Goal: Register for event/course

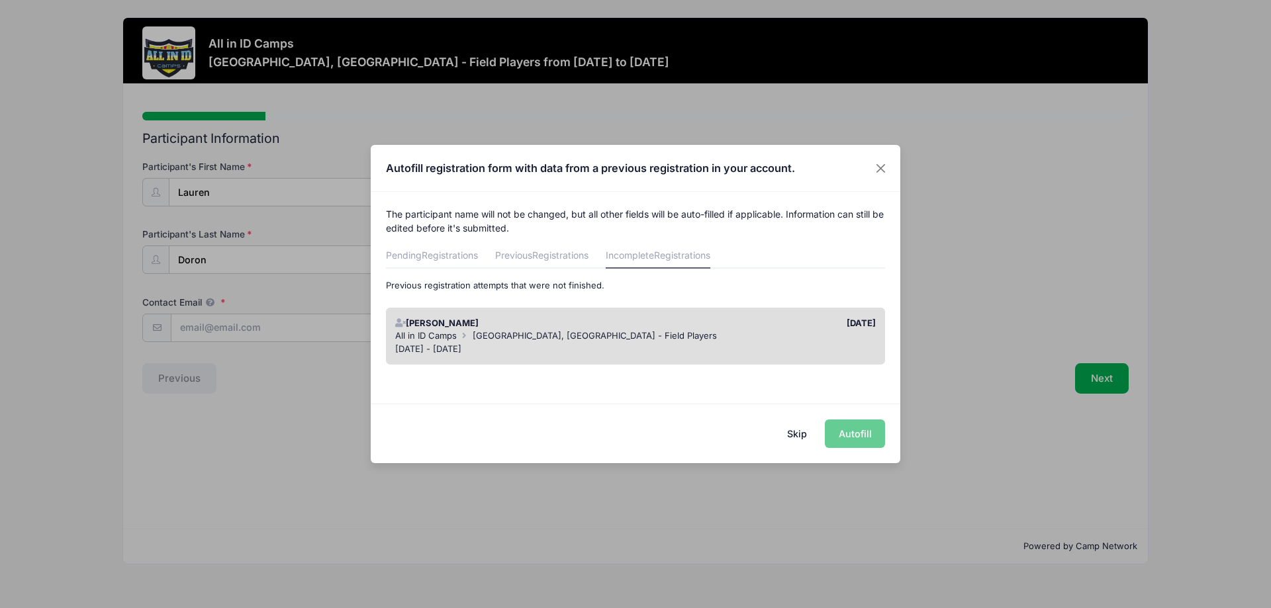
click at [842, 324] on div "[DATE]" at bounding box center [758, 323] width 247 height 13
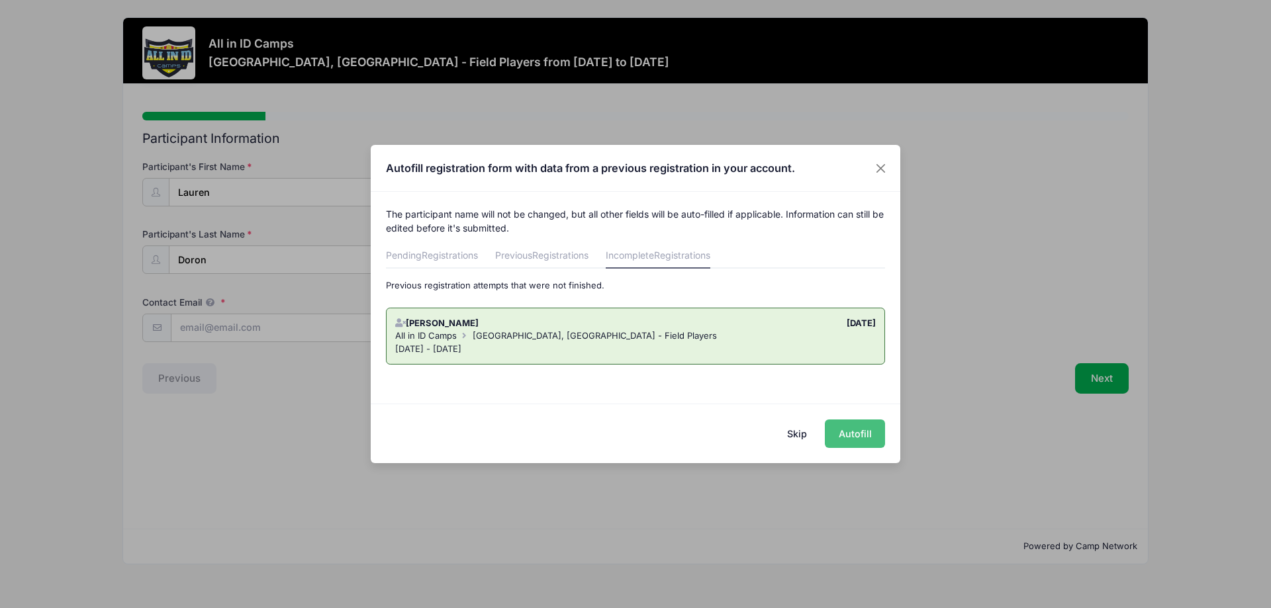
click at [856, 436] on button "Autofill" at bounding box center [855, 434] width 60 height 28
type input "[EMAIL_ADDRESS][PERSON_NAME][DOMAIN_NAME]"
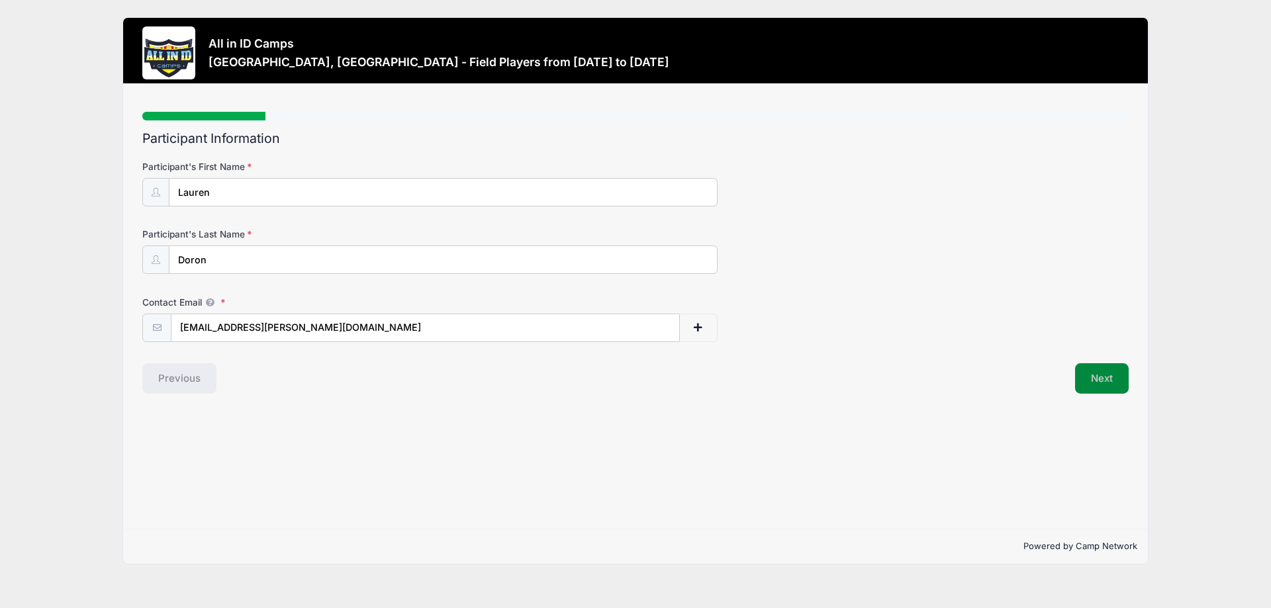
click at [1102, 378] on button "Next" at bounding box center [1102, 378] width 54 height 30
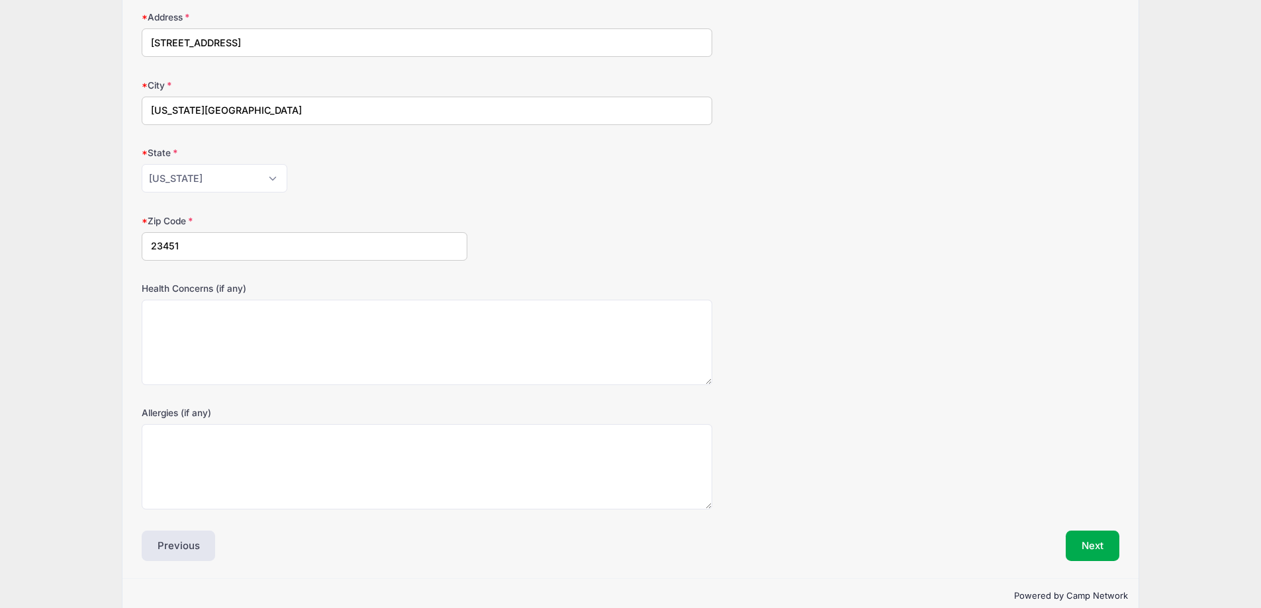
scroll to position [240, 0]
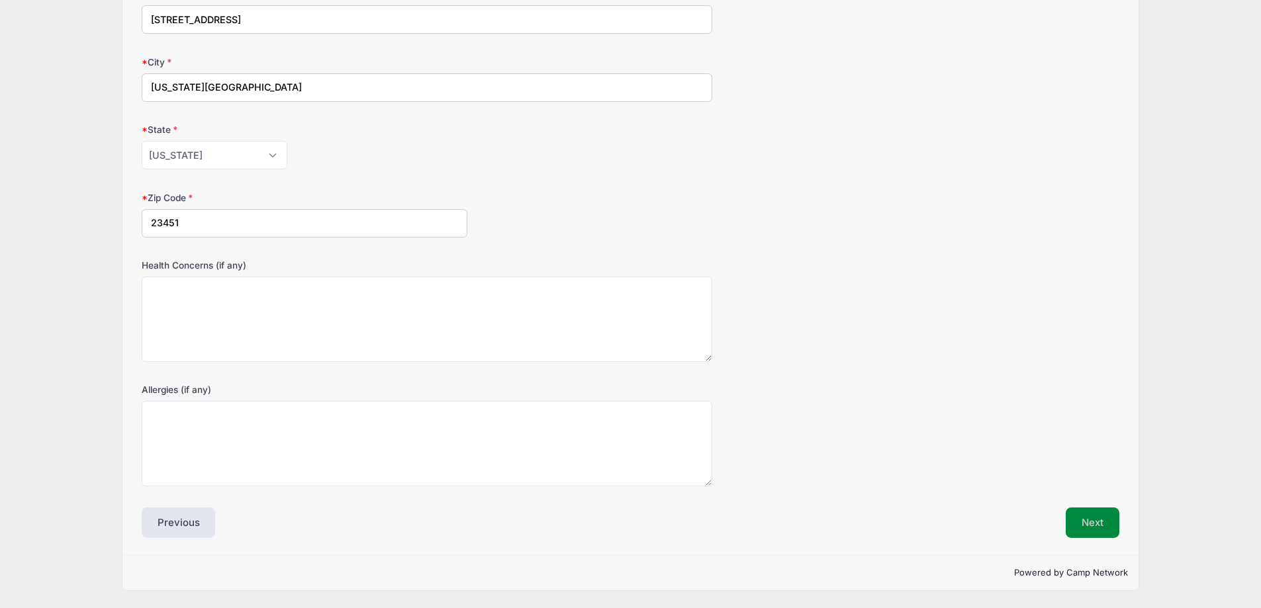
click at [1088, 524] on button "Next" at bounding box center [1092, 523] width 54 height 30
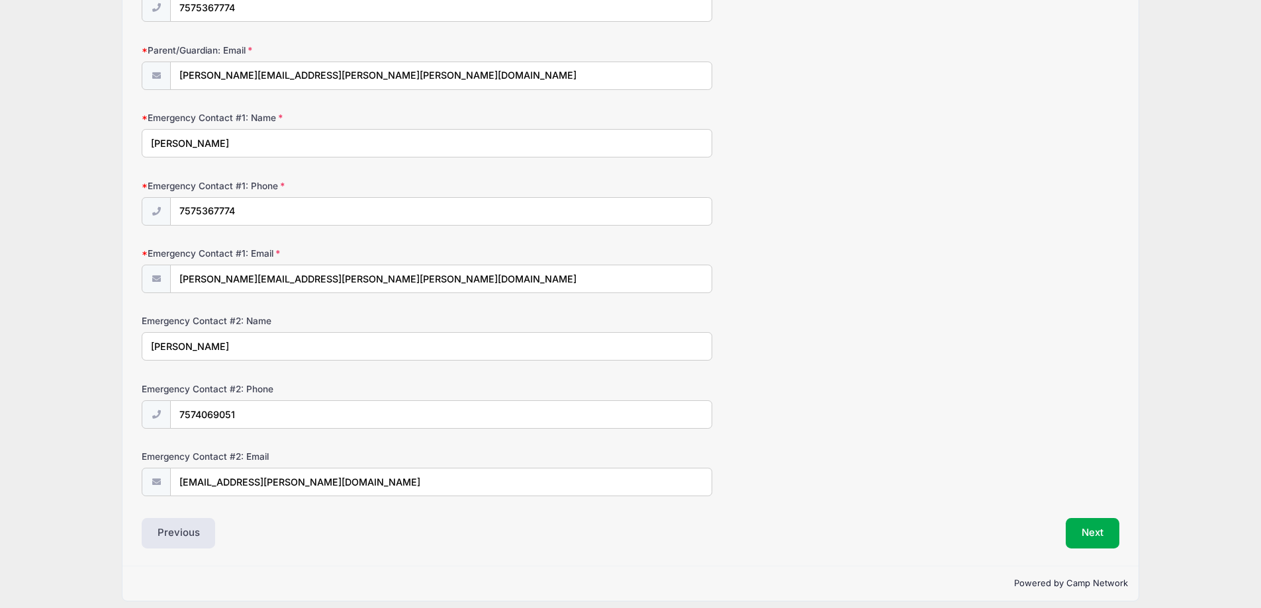
scroll to position [263, 0]
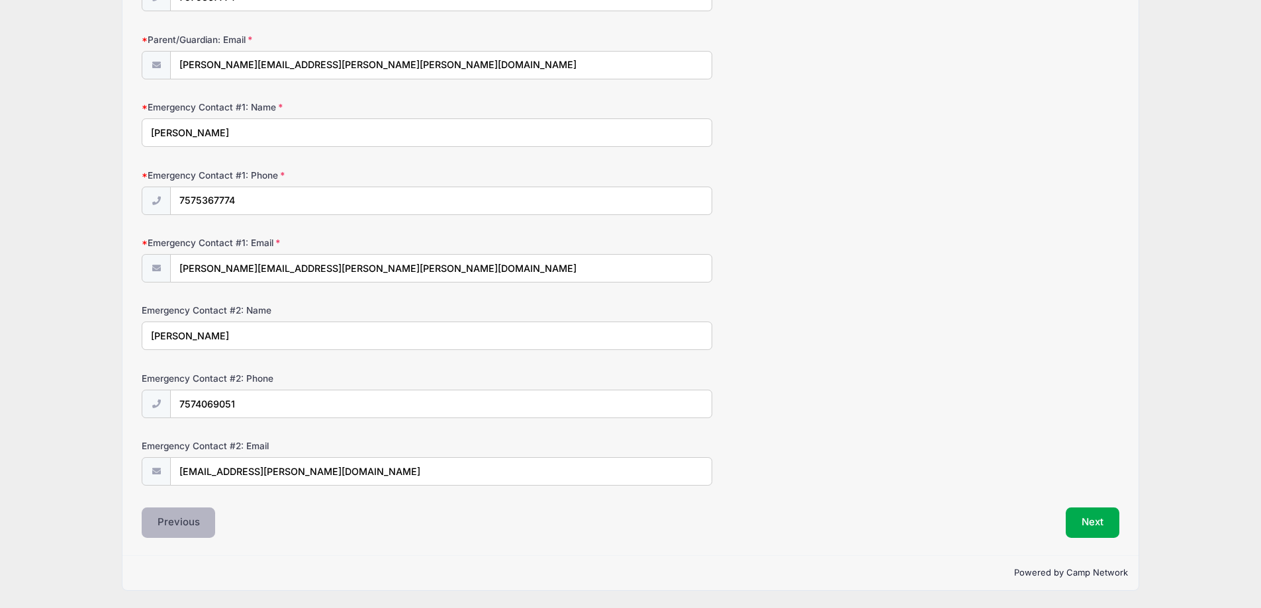
click at [178, 520] on button "Previous" at bounding box center [179, 523] width 74 height 30
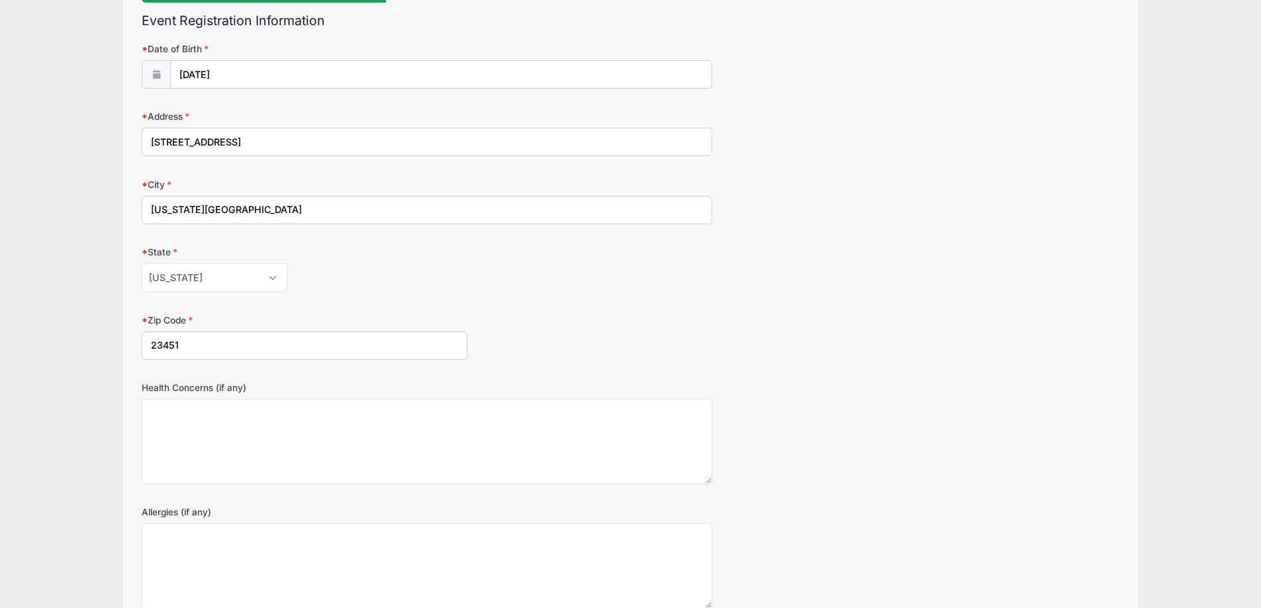
scroll to position [132, 0]
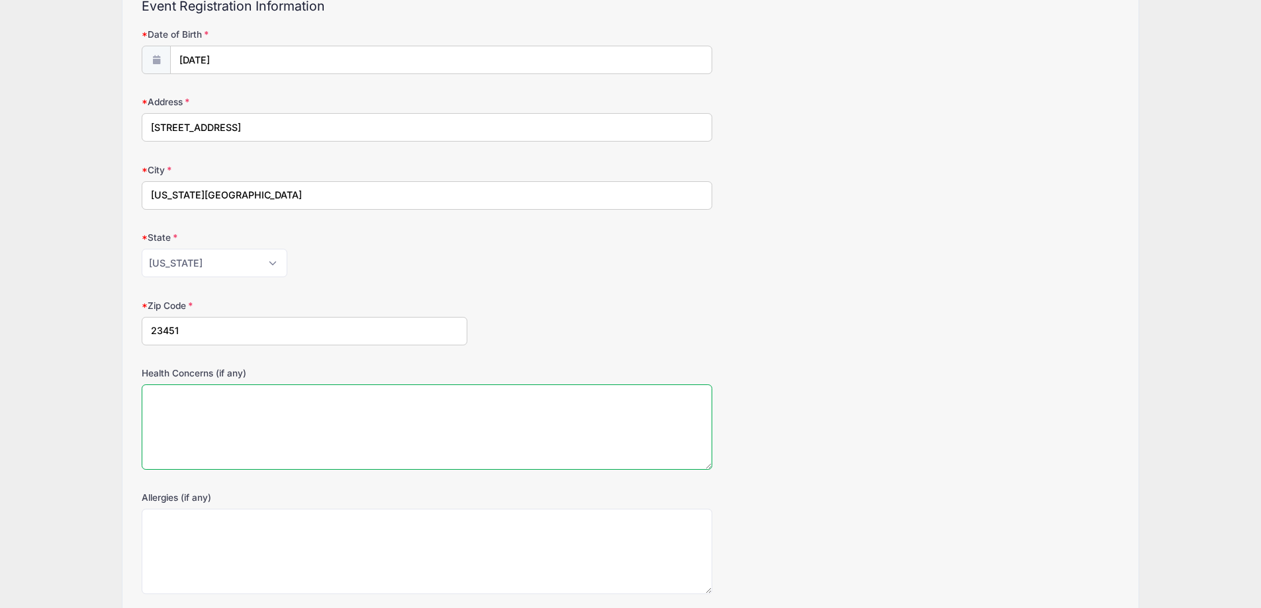
click at [159, 398] on textarea "Health Concerns (if any)" at bounding box center [427, 426] width 570 height 85
type textarea "C"
type textarea "E"
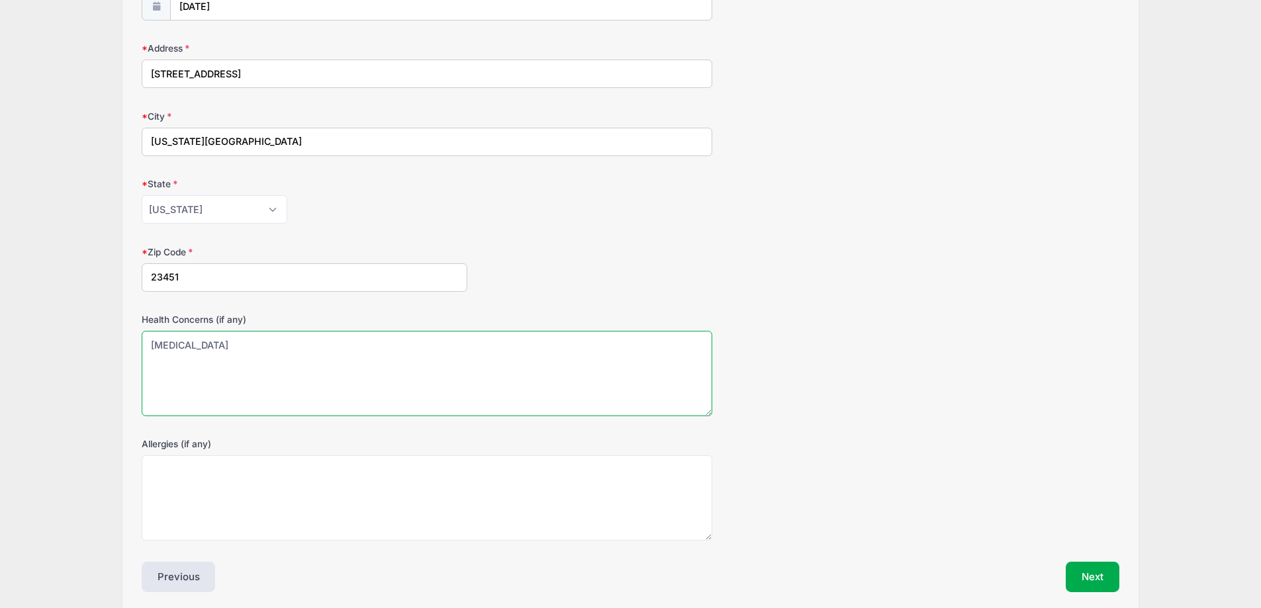
scroll to position [240, 0]
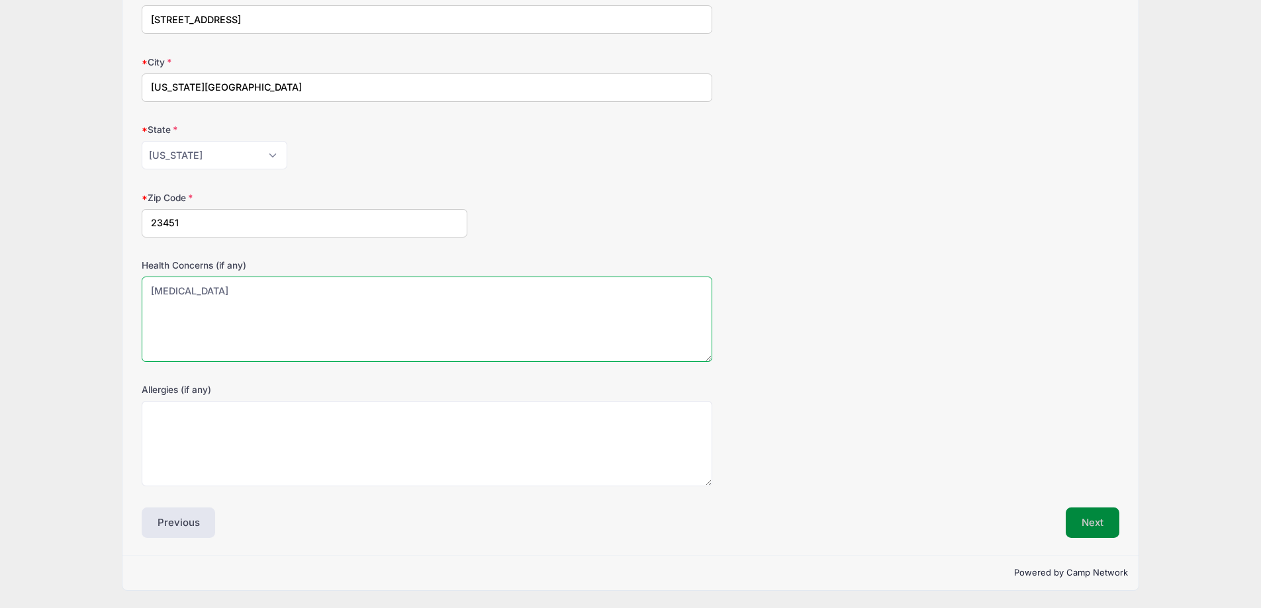
type textarea "[MEDICAL_DATA]"
click at [1094, 522] on button "Next" at bounding box center [1092, 523] width 54 height 30
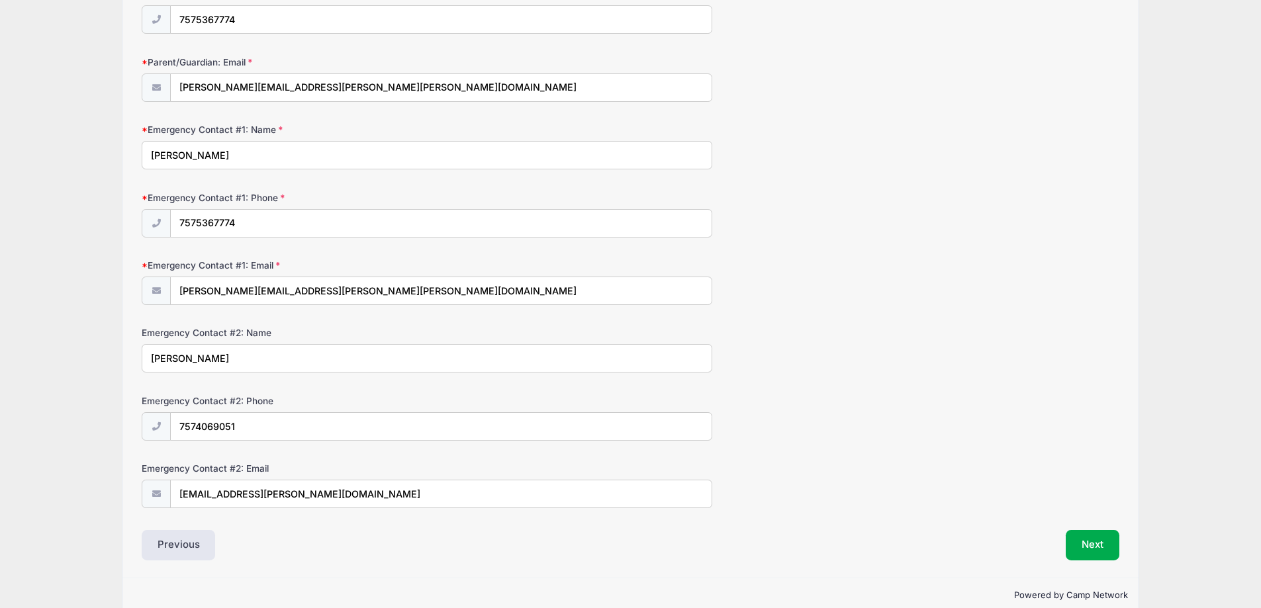
scroll to position [263, 0]
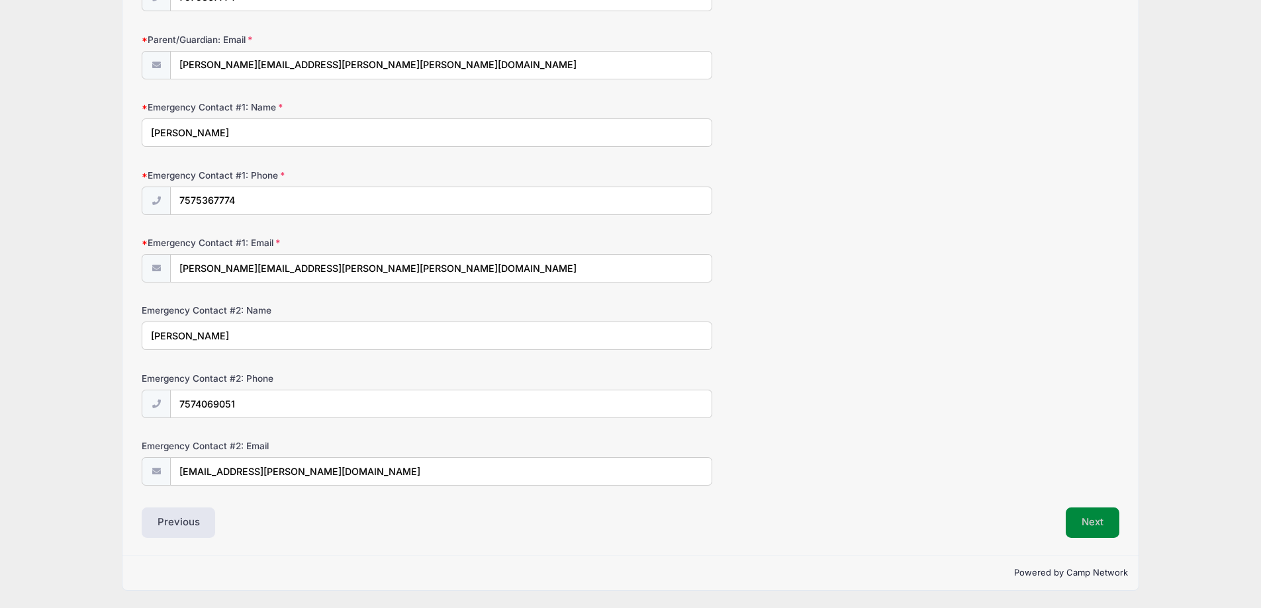
click at [1092, 525] on button "Next" at bounding box center [1092, 523] width 54 height 30
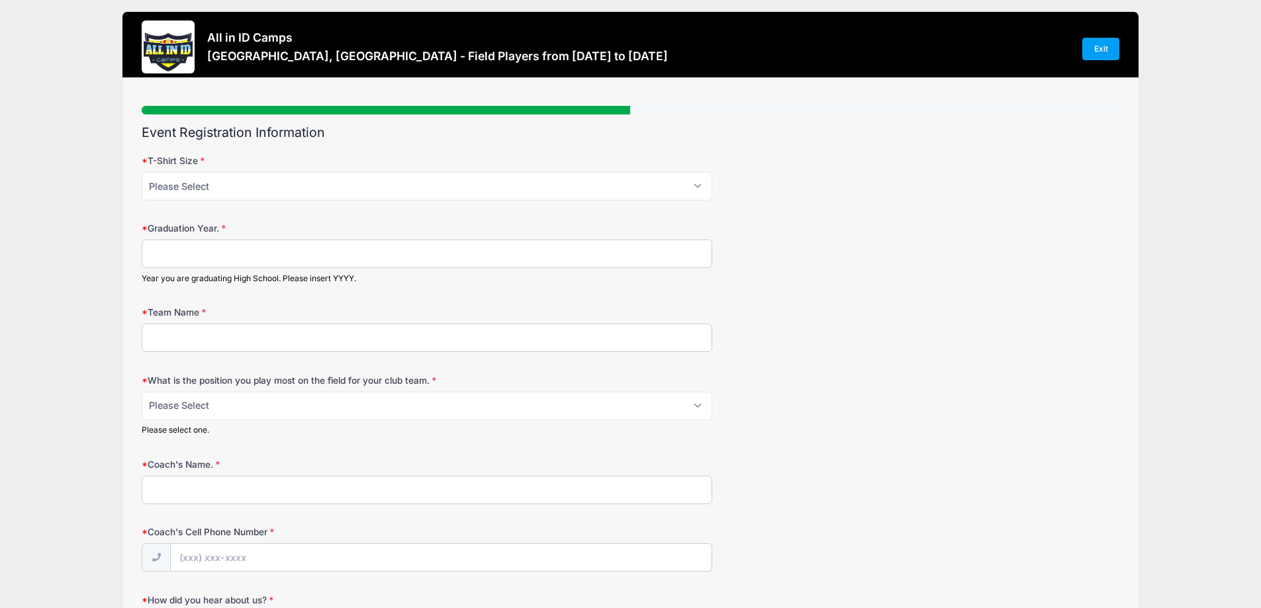
scroll to position [0, 0]
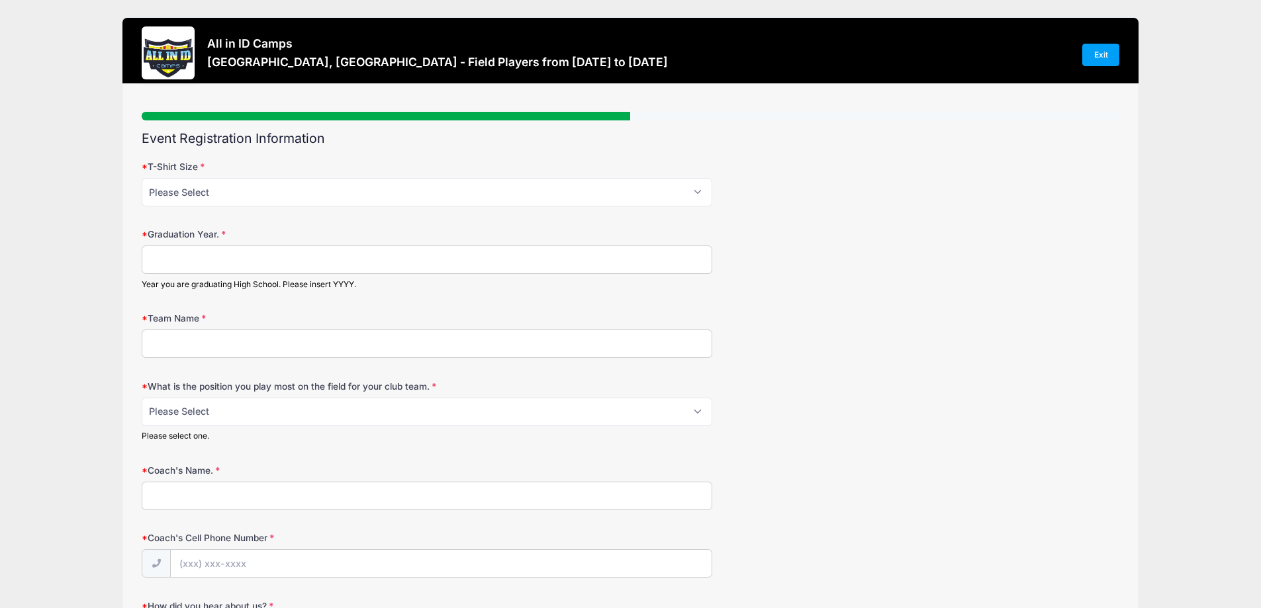
click at [185, 257] on input "Graduation Year." at bounding box center [427, 260] width 570 height 28
type input "2028"
click at [205, 338] on input "Team Name" at bounding box center [427, 344] width 570 height 28
type input "Inter [US_STATE] FC"
click at [254, 410] on select "Please Select 1-GK 2-RB 3-LB 4-CB 5-CB 6-DCM 7- Right Winger 8- CM 9-Striker 10…" at bounding box center [427, 412] width 570 height 28
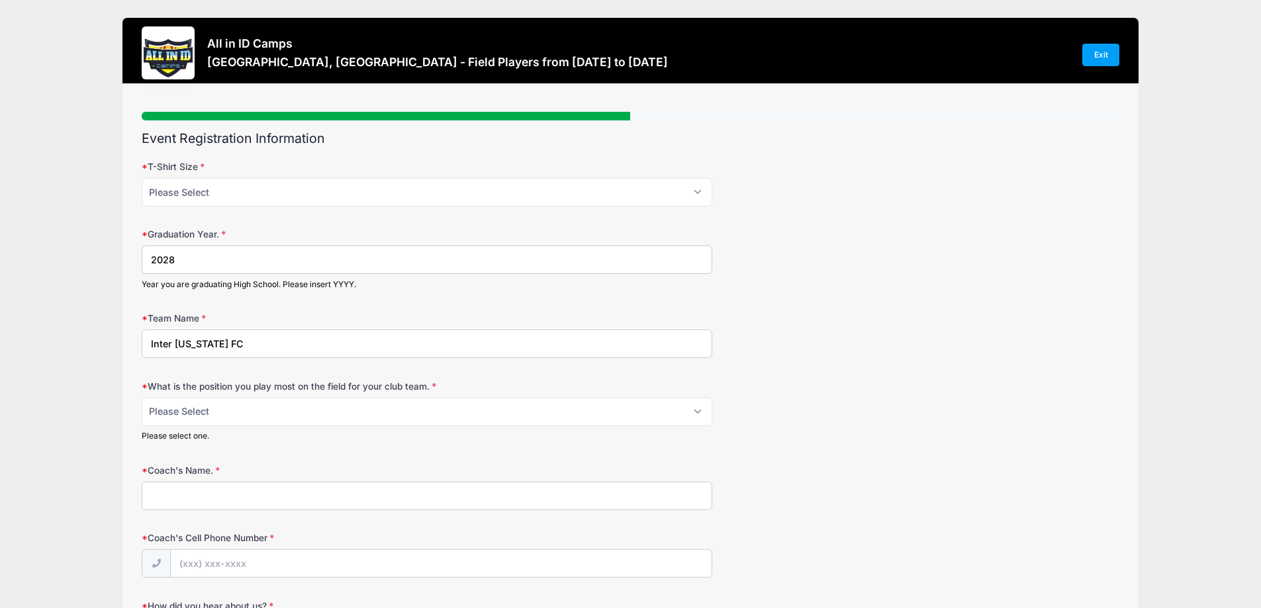
click at [854, 435] on div "What is the position you play most on the field for your club team. Please Sele…" at bounding box center [630, 411] width 977 height 62
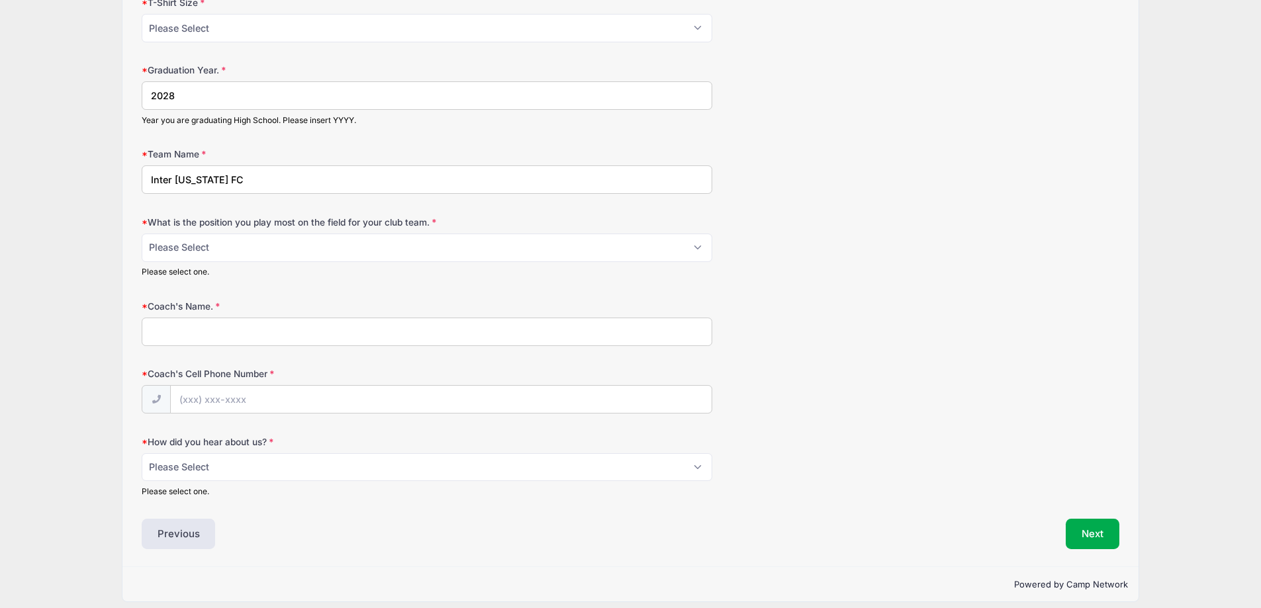
scroll to position [175, 0]
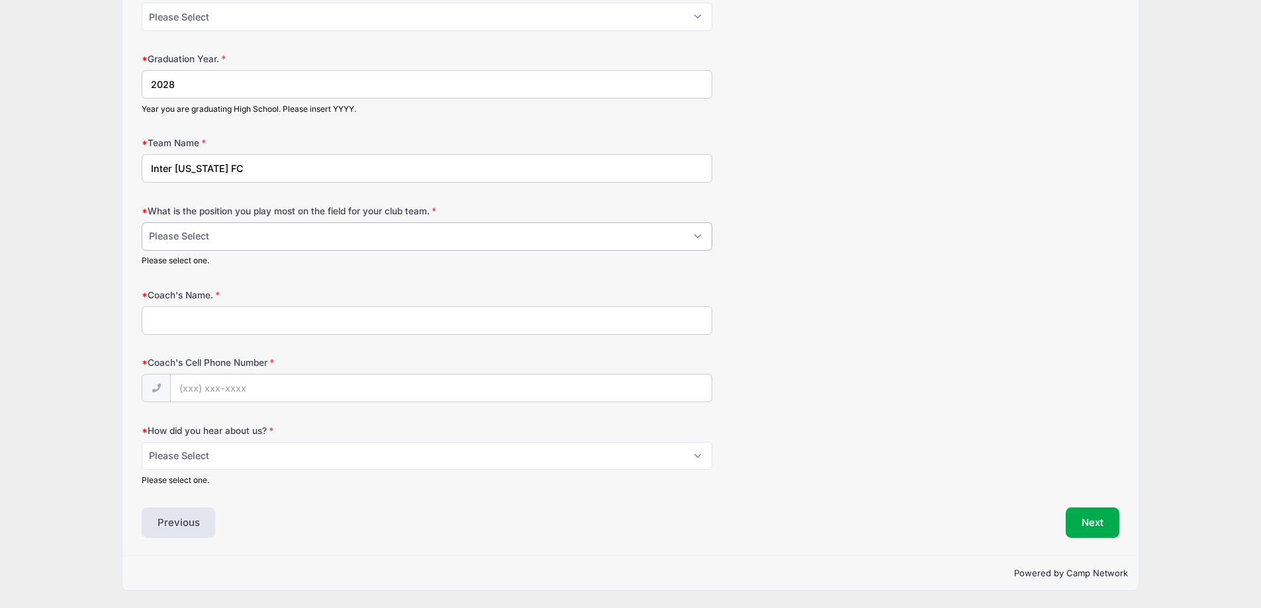
click at [250, 238] on select "Please Select 1-GK 2-RB 3-LB 4-CB 5-CB 6-DCM 7- Right Winger 8- CM 9-Striker 10…" at bounding box center [427, 236] width 570 height 28
click at [780, 438] on div "How did you hear about us? Please Select Email Website Friend Coach Facebook In…" at bounding box center [630, 455] width 977 height 62
click at [201, 325] on input "Coach's Name." at bounding box center [427, 320] width 570 height 28
click at [248, 237] on select "Please Select 1-GK 2-RB 3-LB 4-CB 5-CB 6-DCM 7- Right Winger 8- CM 9-Striker 10…" at bounding box center [427, 236] width 570 height 28
select select "6-DCM"
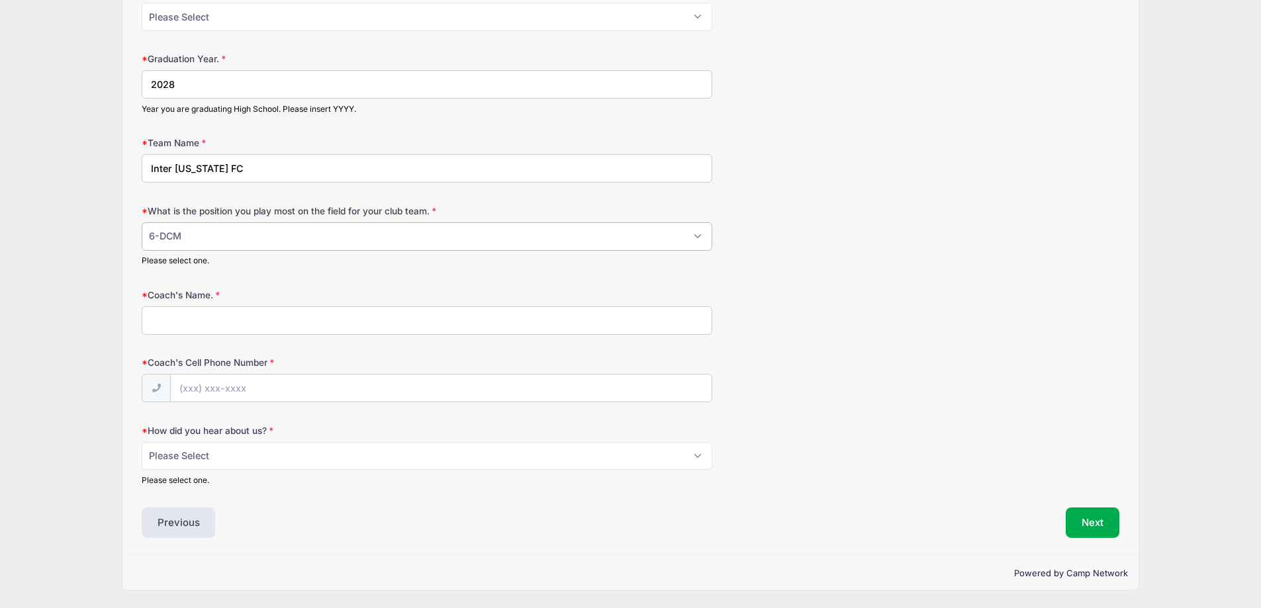
click at [142, 222] on select "Please Select 1-GK 2-RB 3-LB 4-CB 5-CB 6-DCM 7- Right Winger 8- CM 9-Striker 10…" at bounding box center [427, 236] width 570 height 28
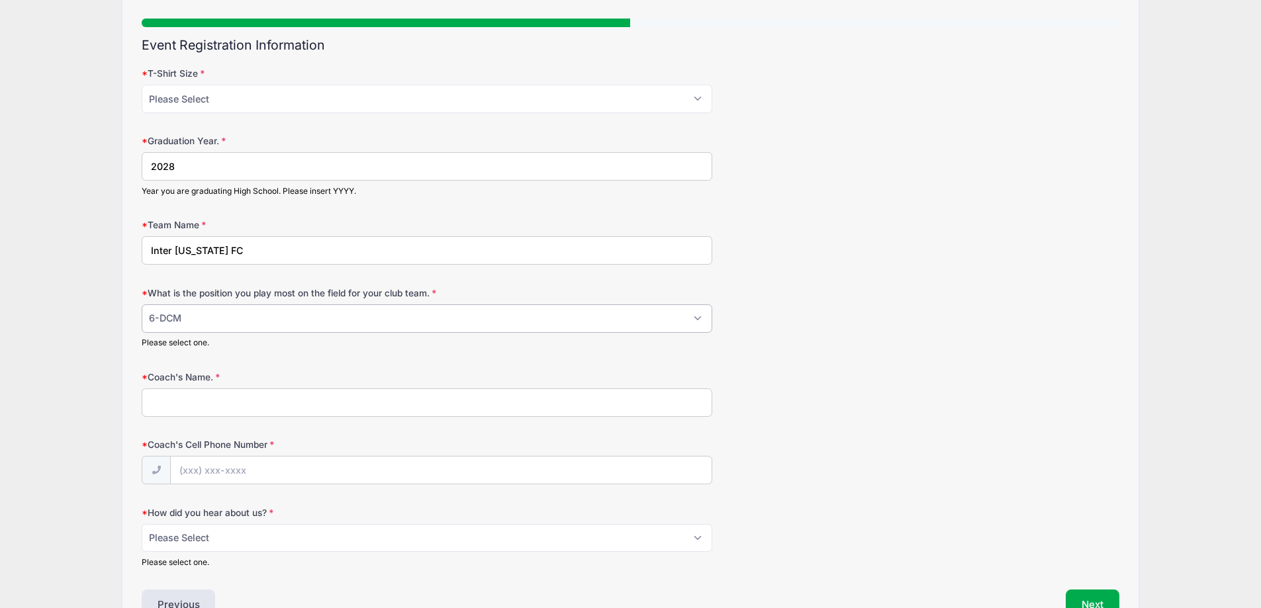
scroll to position [0, 0]
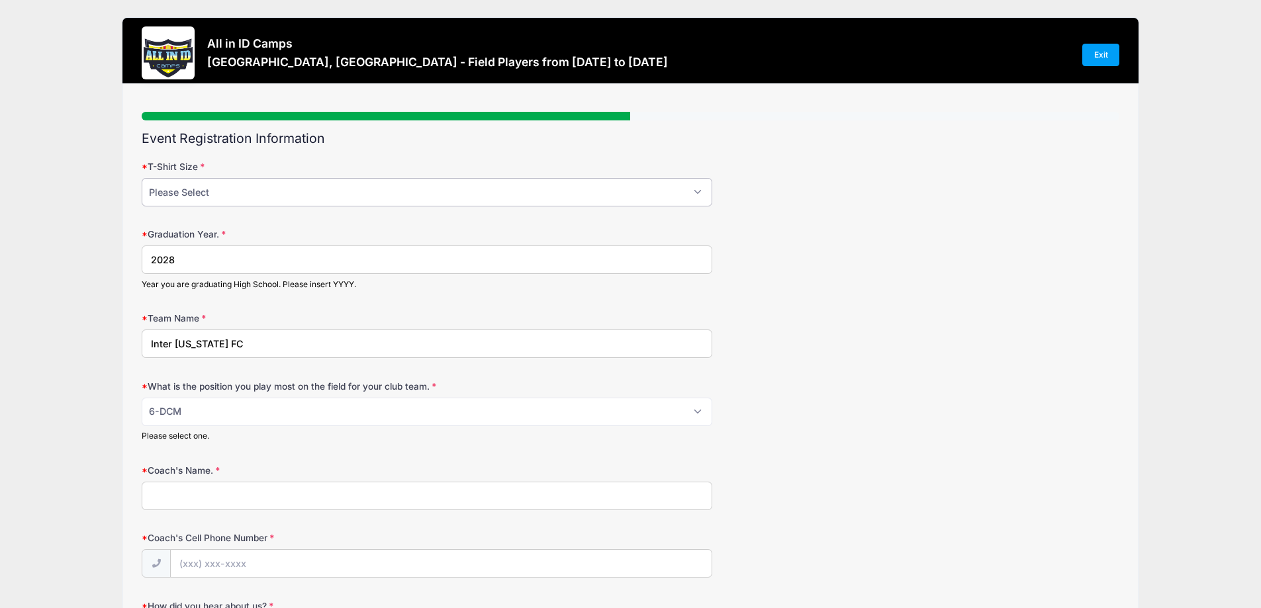
click at [213, 195] on select "Please Select YM YL AS AM AL AXL" at bounding box center [427, 192] width 570 height 28
select select "AM"
click at [142, 178] on select "Please Select YM YL AS AM AL AXL" at bounding box center [427, 192] width 570 height 28
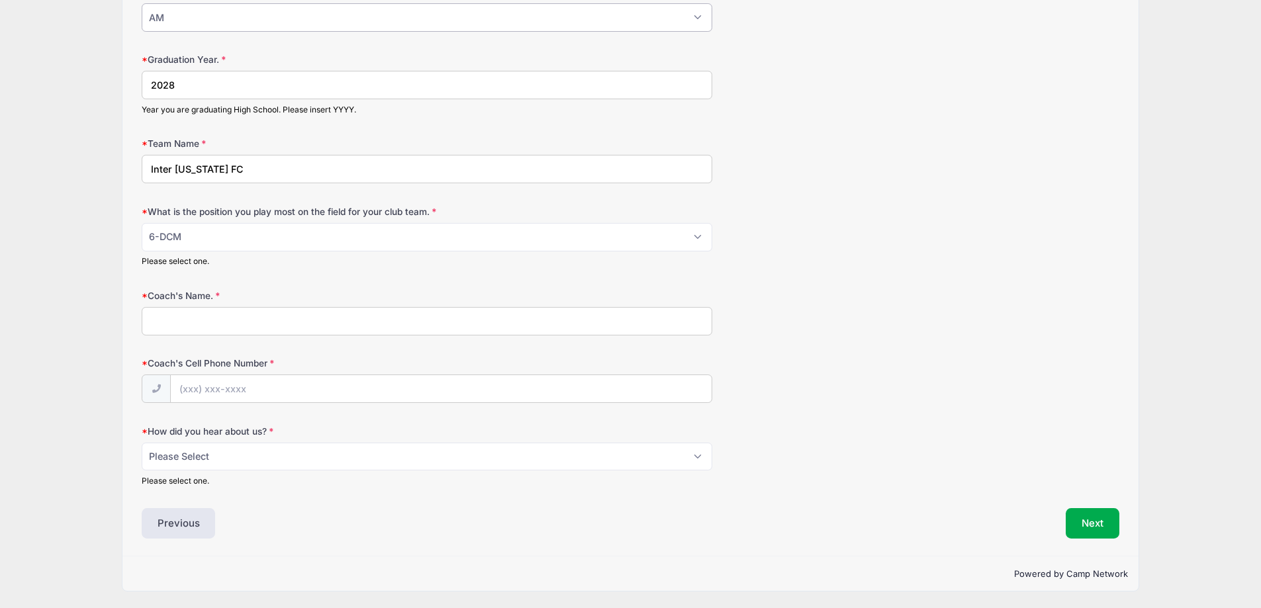
scroll to position [175, 0]
click at [183, 317] on input "Coach's Name." at bounding box center [427, 320] width 570 height 28
type input "[PERSON_NAME]"
click at [216, 390] on input "Coach's Cell Phone Number" at bounding box center [441, 389] width 540 height 28
type input "[PHONE_NUMBER]"
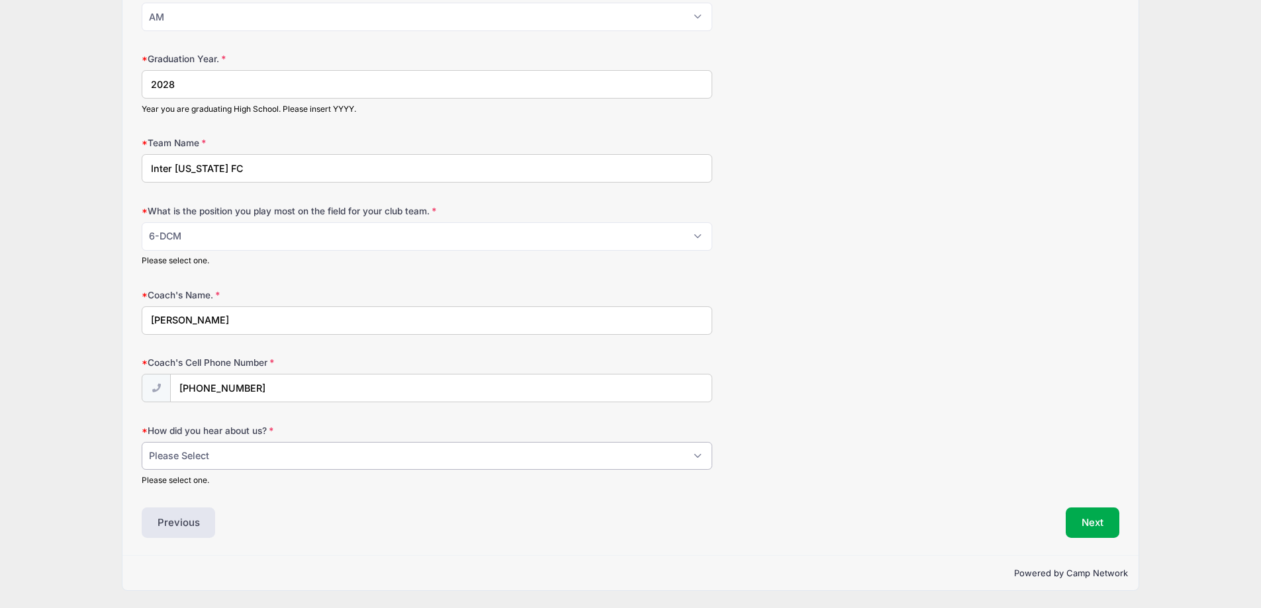
click at [254, 462] on select "Please Select Email Website Friend Coach Facebook Instagram Google Card at Tour…" at bounding box center [427, 456] width 570 height 28
select select "Email"
click at [142, 442] on select "Please Select Email Website Friend Coach Facebook Instagram Google Card at Tour…" at bounding box center [427, 456] width 570 height 28
click at [308, 523] on div "Previous" at bounding box center [382, 523] width 495 height 30
click at [234, 242] on select "Please Select 1-GK 2-RB 3-LB 4-CB 5-CB 6-DCM 7- Right Winger 8- CM 9-Striker 10…" at bounding box center [427, 236] width 570 height 28
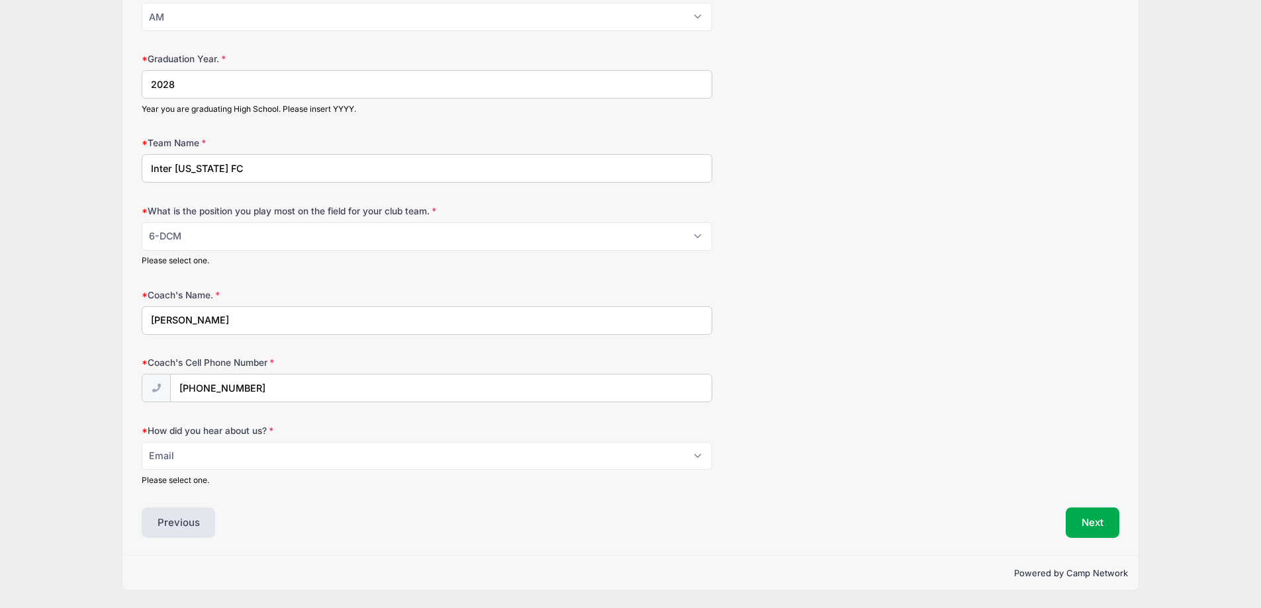
click at [790, 440] on div "How did you hear about us? Please Select Email Website Friend Coach Facebook In…" at bounding box center [630, 455] width 977 height 62
click at [1081, 517] on button "Next" at bounding box center [1092, 523] width 54 height 30
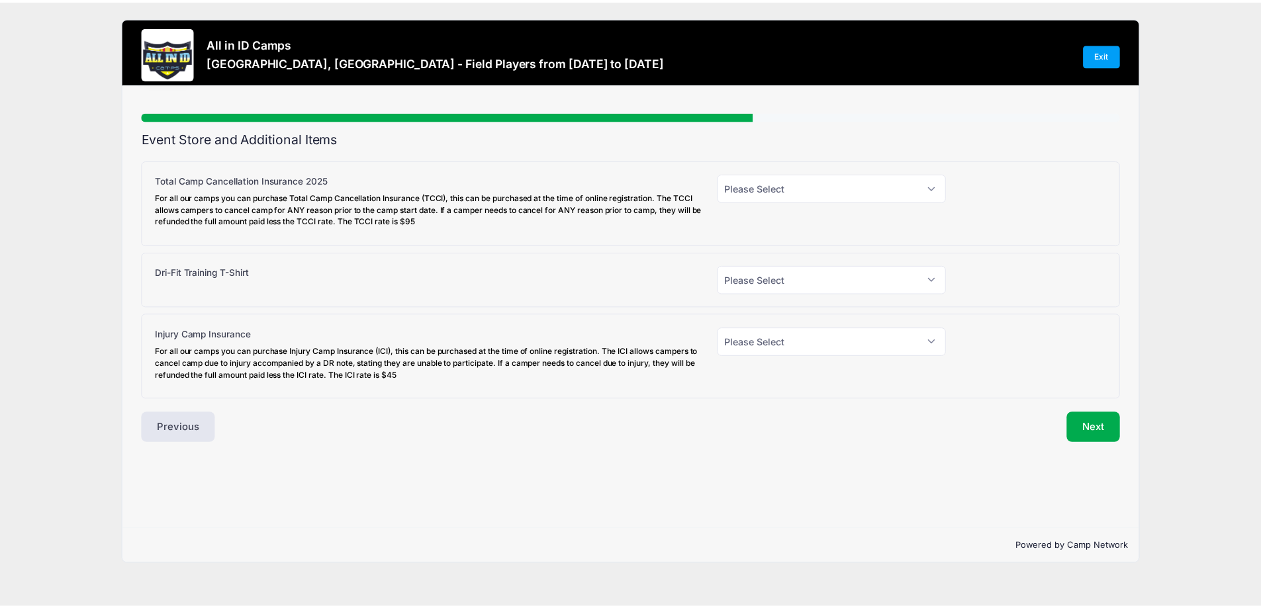
scroll to position [0, 0]
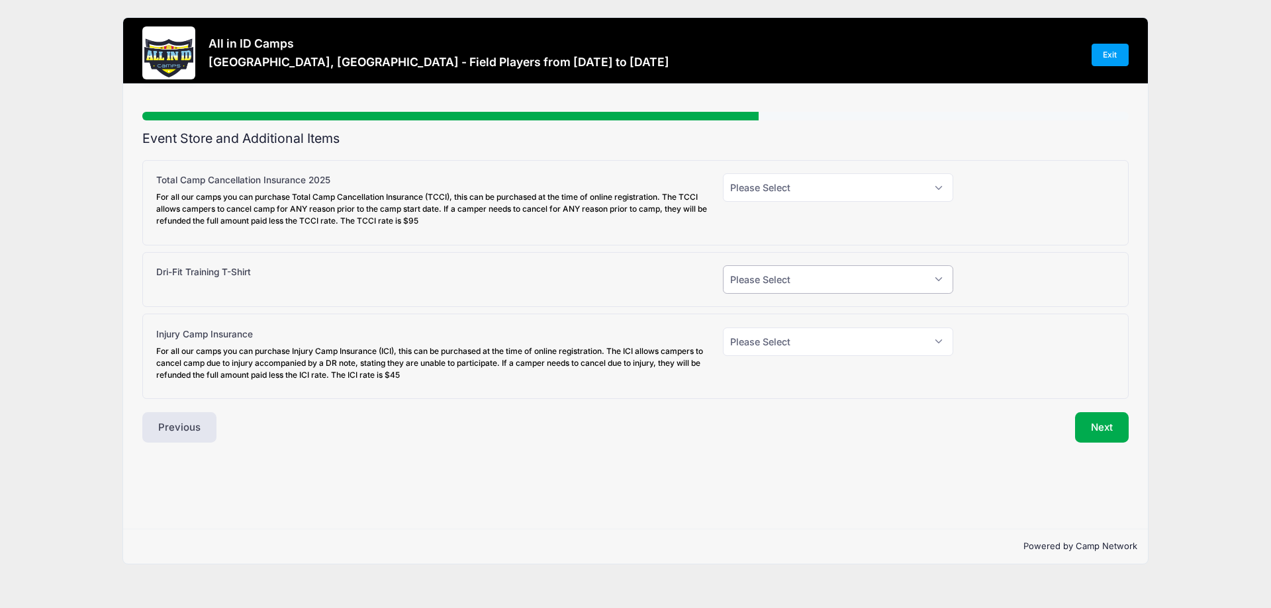
click at [799, 284] on select "Please Select Yes (+$30.00) No" at bounding box center [838, 279] width 230 height 28
click at [645, 268] on div "Dri-Fit Training T-Shirt" at bounding box center [433, 279] width 566 height 28
click at [802, 347] on select "Please Select Yes (+$45.00) No" at bounding box center [838, 342] width 230 height 28
click at [660, 289] on div "Dri-Fit Training T-Shirt" at bounding box center [433, 279] width 566 height 28
click at [756, 278] on select "Please Select Yes (+$30.00) No" at bounding box center [838, 279] width 230 height 28
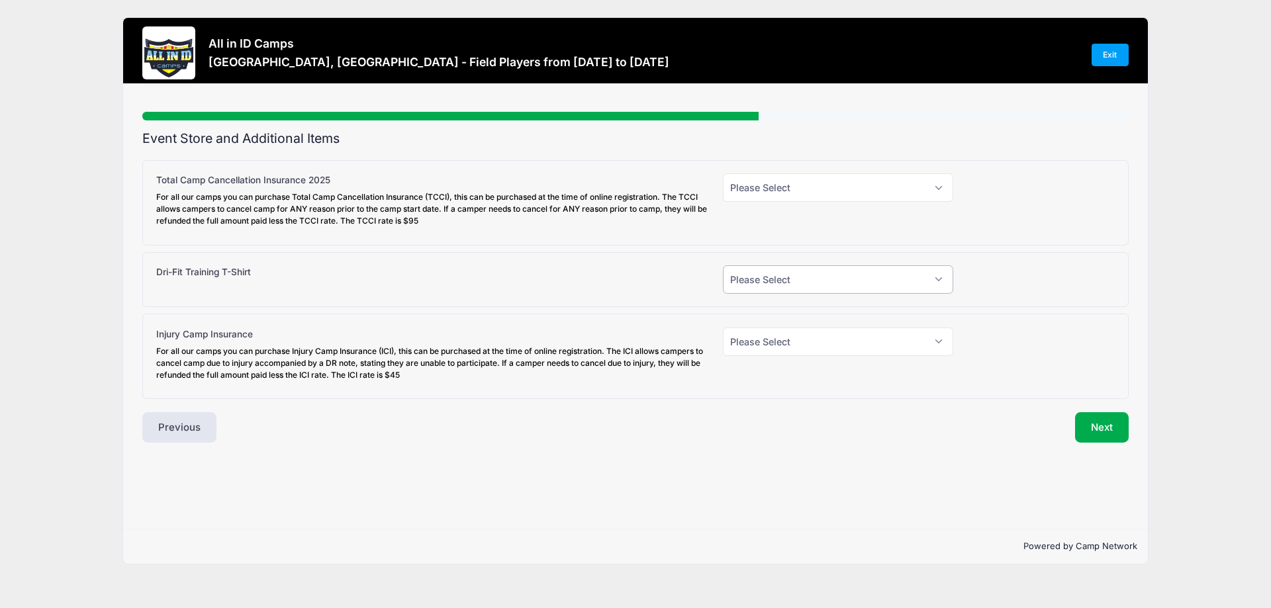
select select "1"
click at [723, 265] on select "Please Select Yes (+$30.00) No" at bounding box center [838, 279] width 230 height 28
click at [755, 277] on select "Please Select Yes (+$30.00) No" at bounding box center [838, 279] width 230 height 28
click at [723, 265] on select "Please Select Yes (+$30.00) No" at bounding box center [838, 279] width 230 height 28
click at [768, 435] on div "Next" at bounding box center [885, 427] width 500 height 30
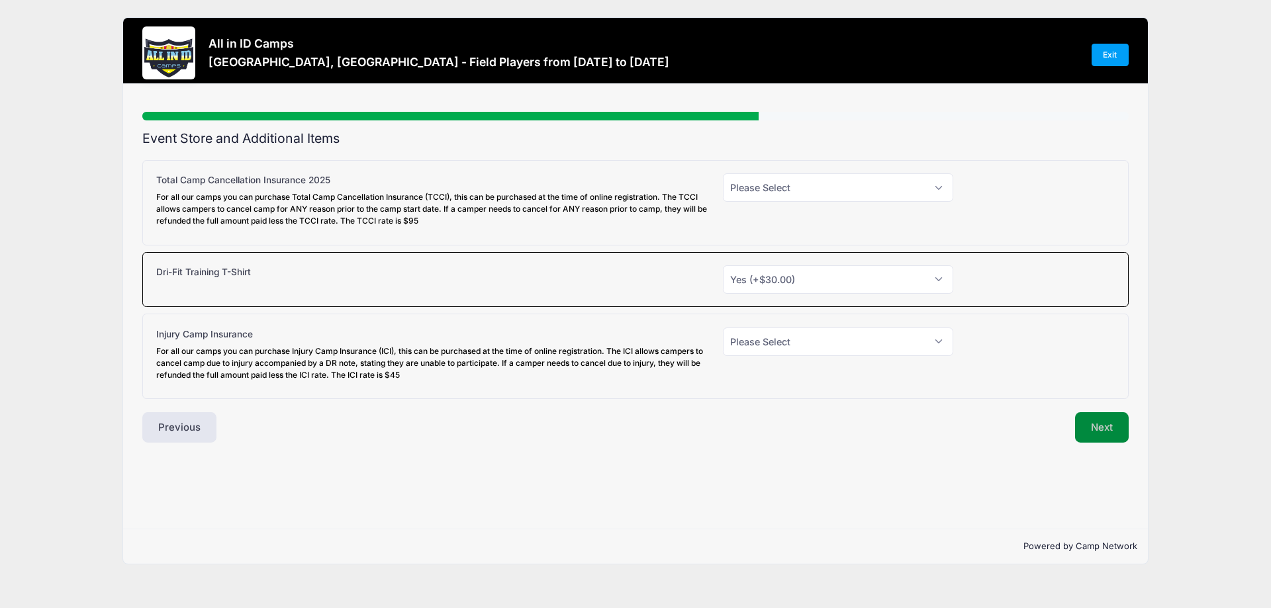
click at [1096, 432] on button "Next" at bounding box center [1102, 427] width 54 height 30
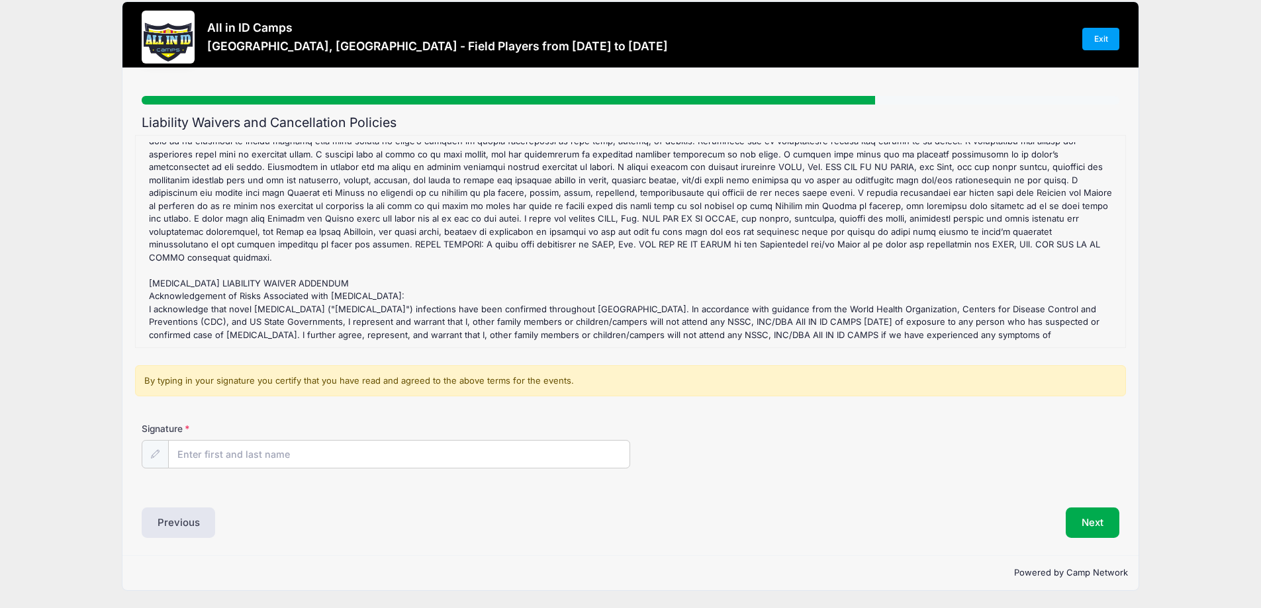
scroll to position [602, 0]
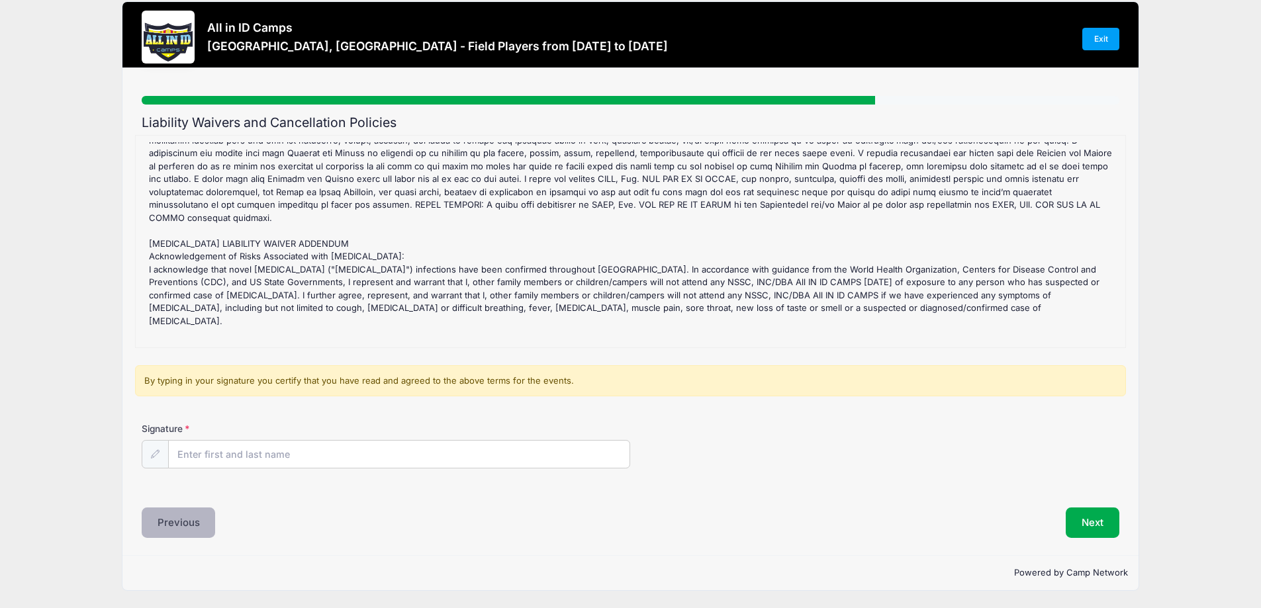
click at [170, 526] on button "Previous" at bounding box center [179, 523] width 74 height 30
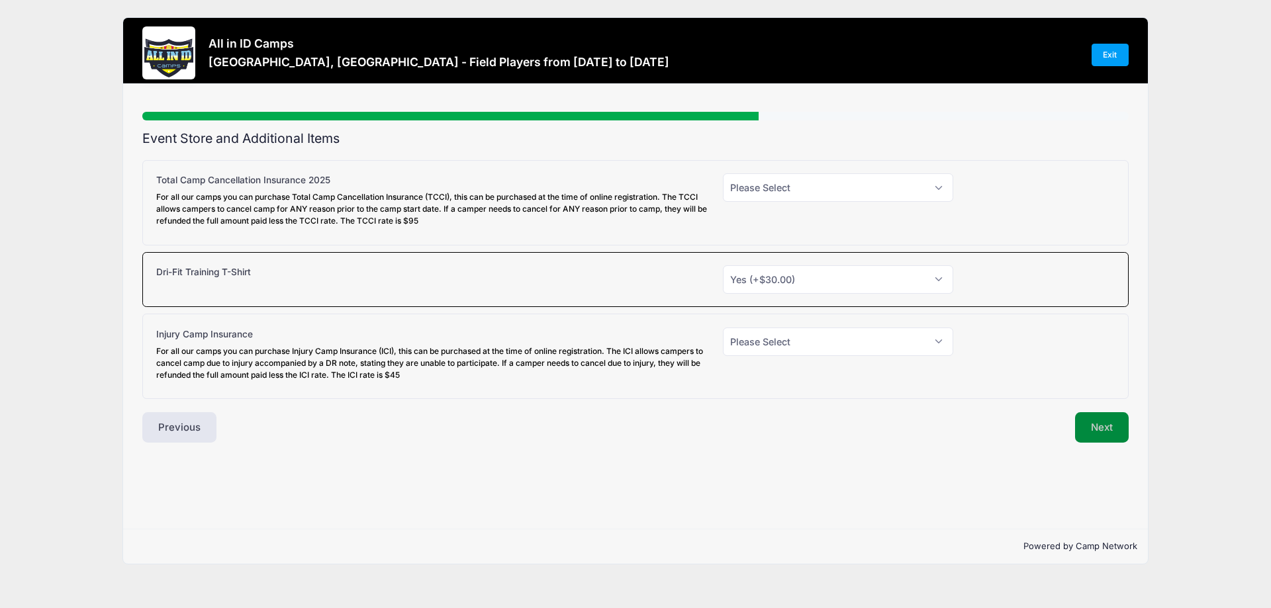
click at [1105, 424] on button "Next" at bounding box center [1102, 427] width 54 height 30
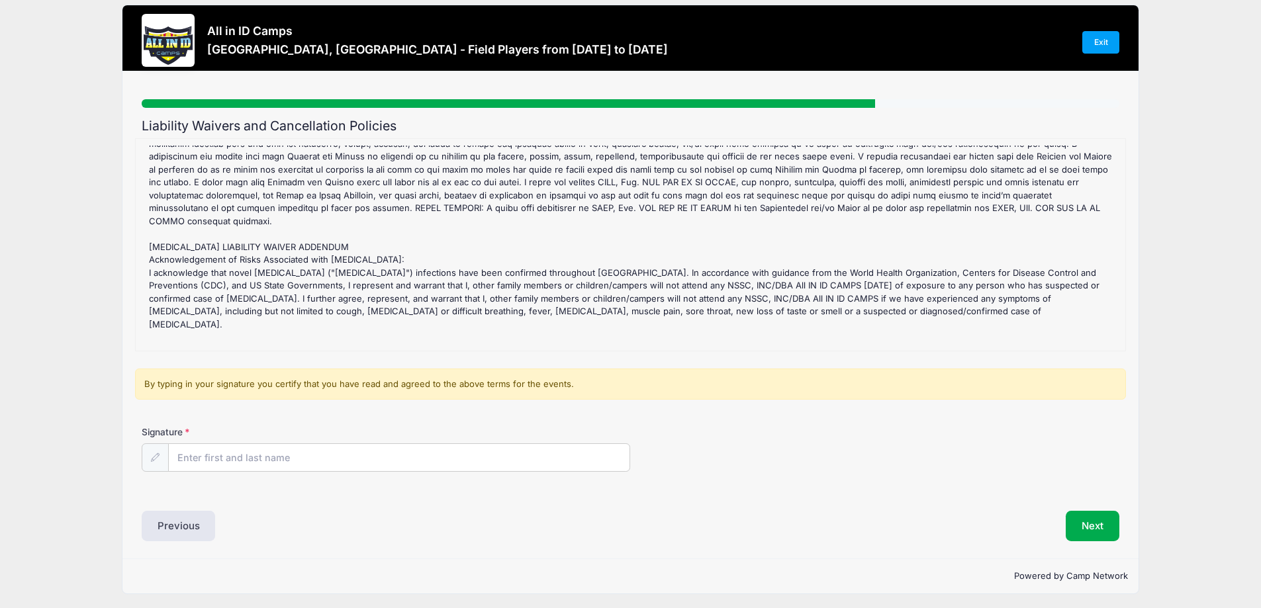
scroll to position [16, 0]
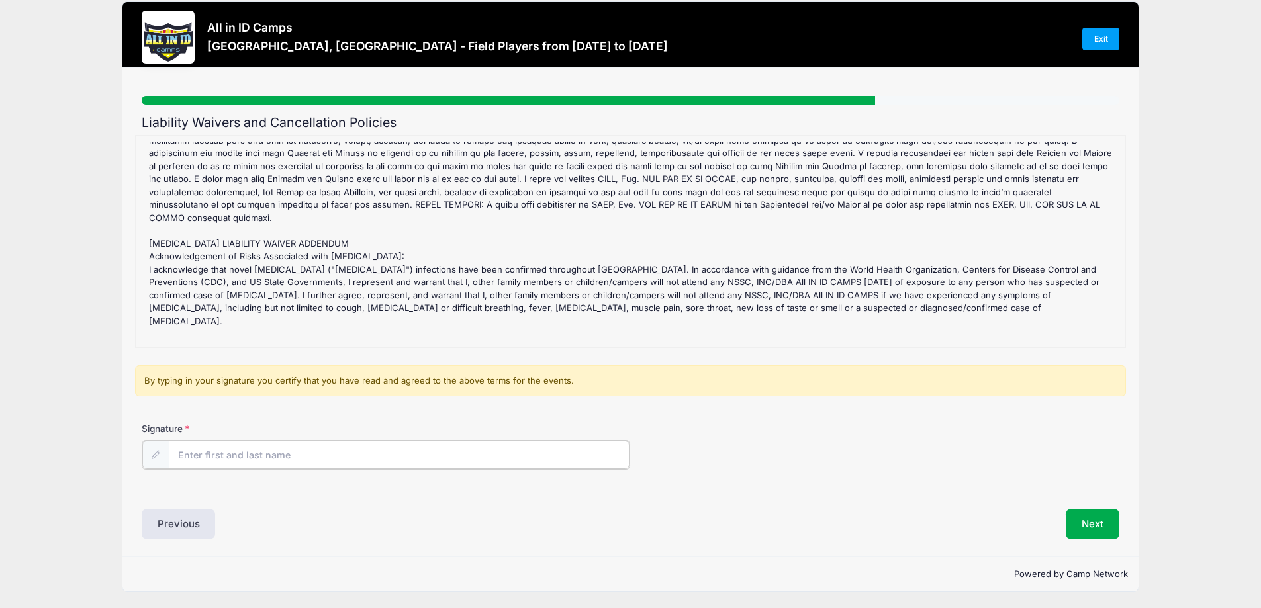
click at [191, 456] on input "Signature" at bounding box center [399, 455] width 461 height 28
type input "[PERSON_NAME]"
click at [1088, 512] on button "Next" at bounding box center [1092, 523] width 54 height 30
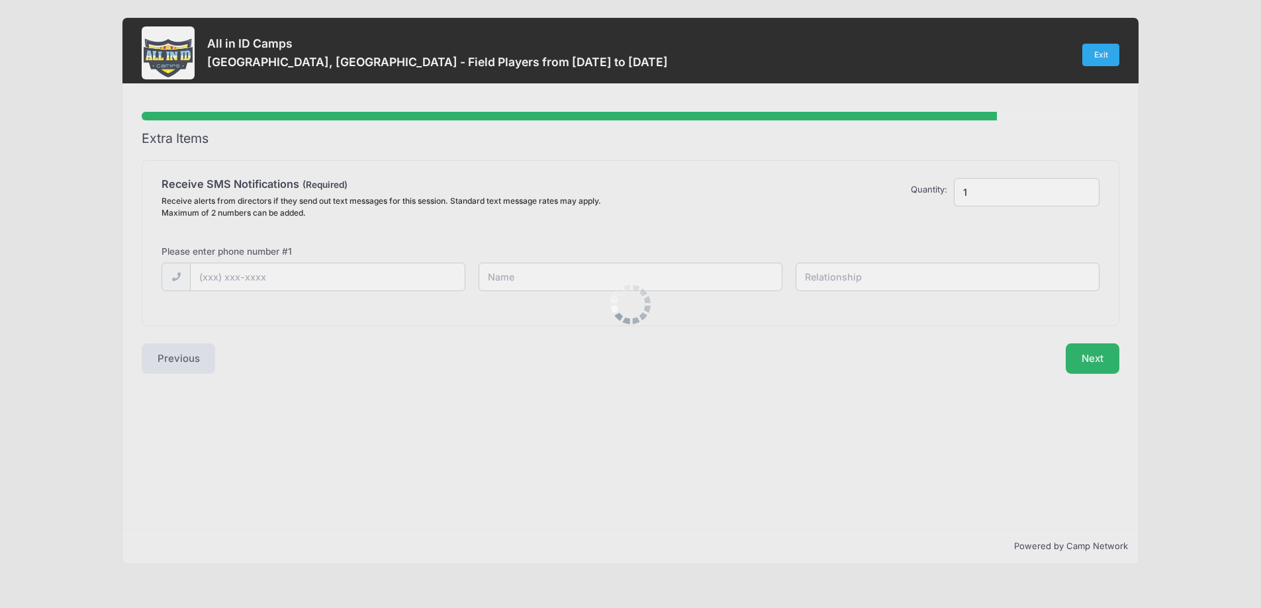
scroll to position [0, 0]
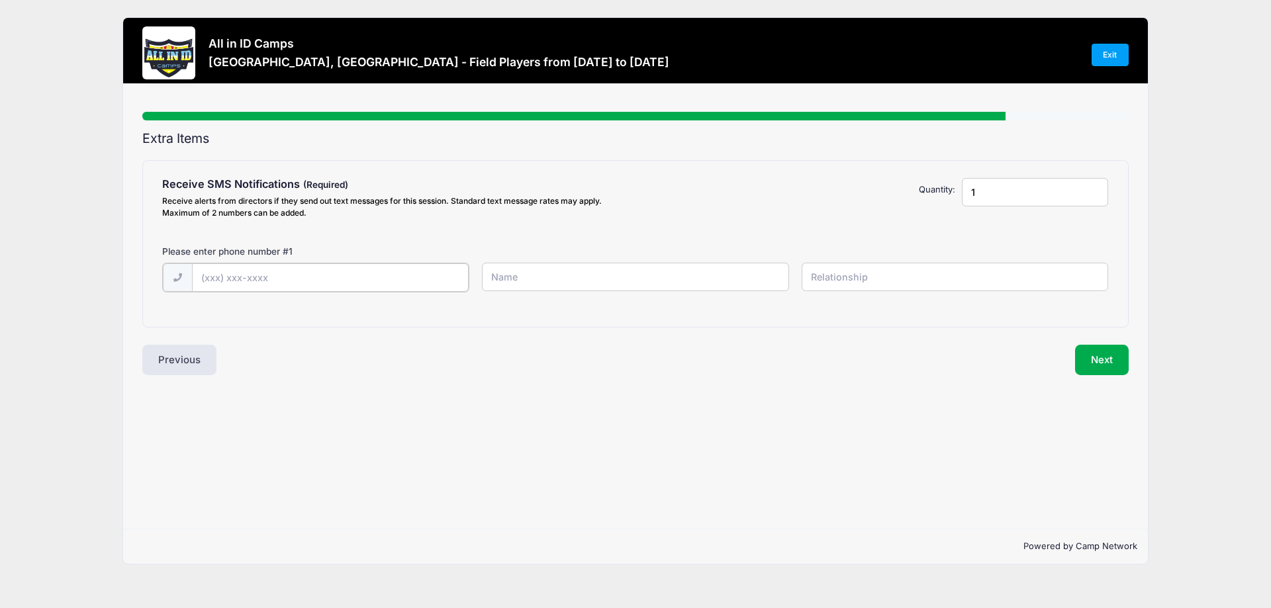
click at [218, 279] on input "text" at bounding box center [330, 277] width 277 height 28
type input "[PHONE_NUMBER]"
type input "[PERSON_NAME]"
type input "Mother"
click at [1093, 358] on button "Next" at bounding box center [1102, 358] width 54 height 30
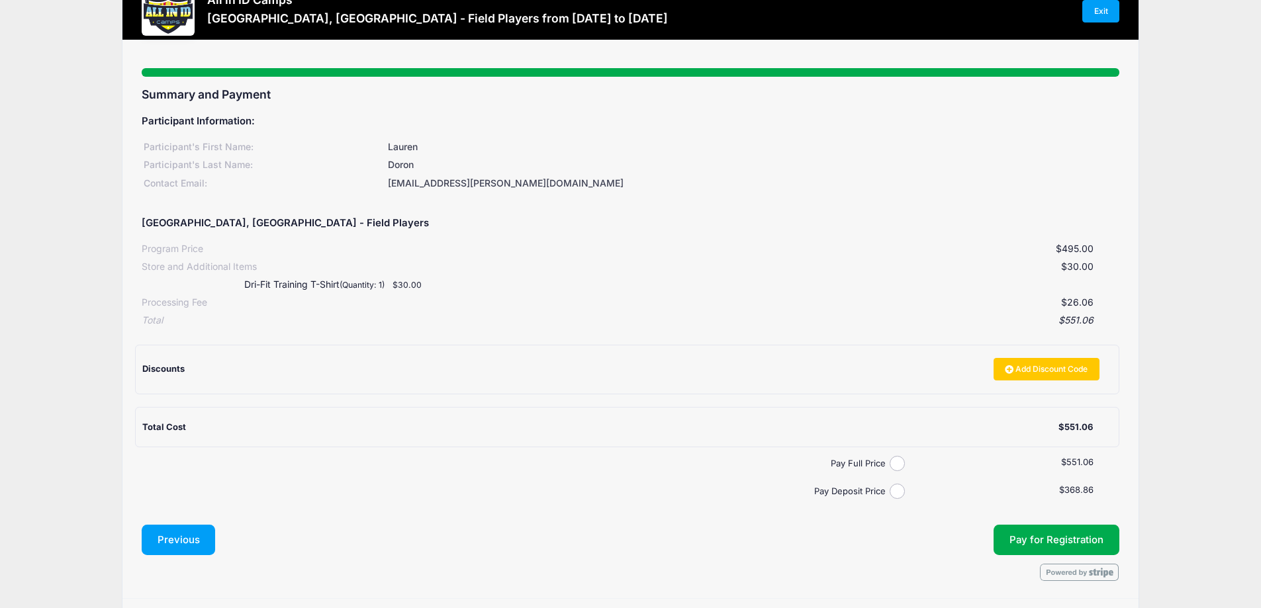
scroll to position [87, 0]
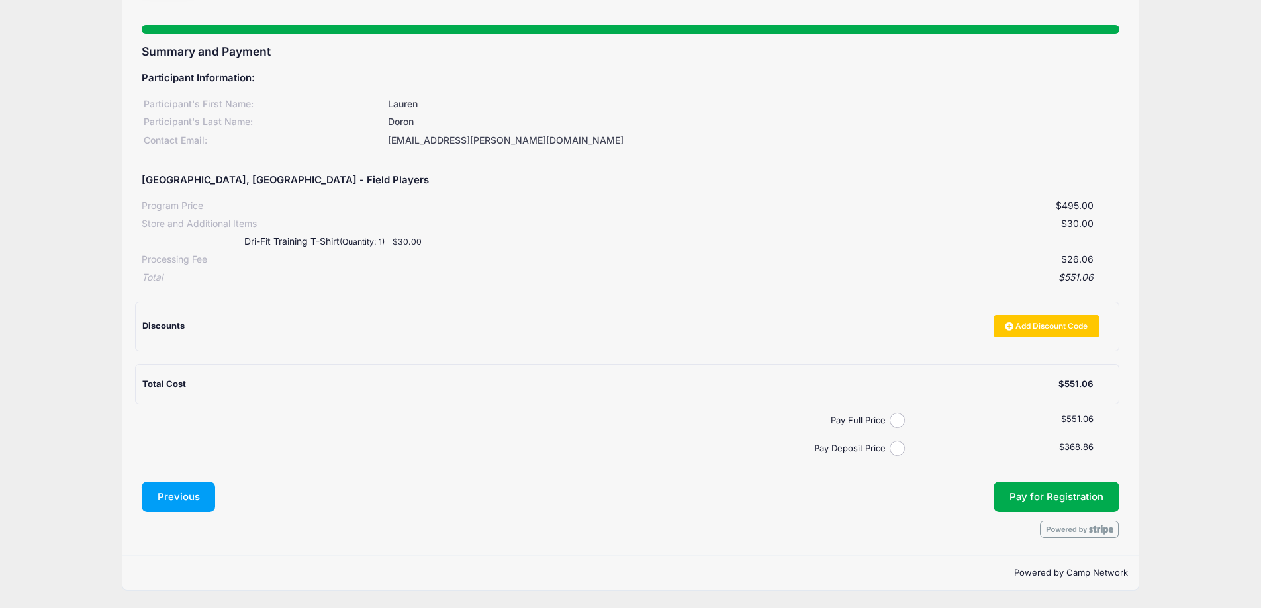
click at [189, 496] on button "Previous" at bounding box center [179, 497] width 74 height 30
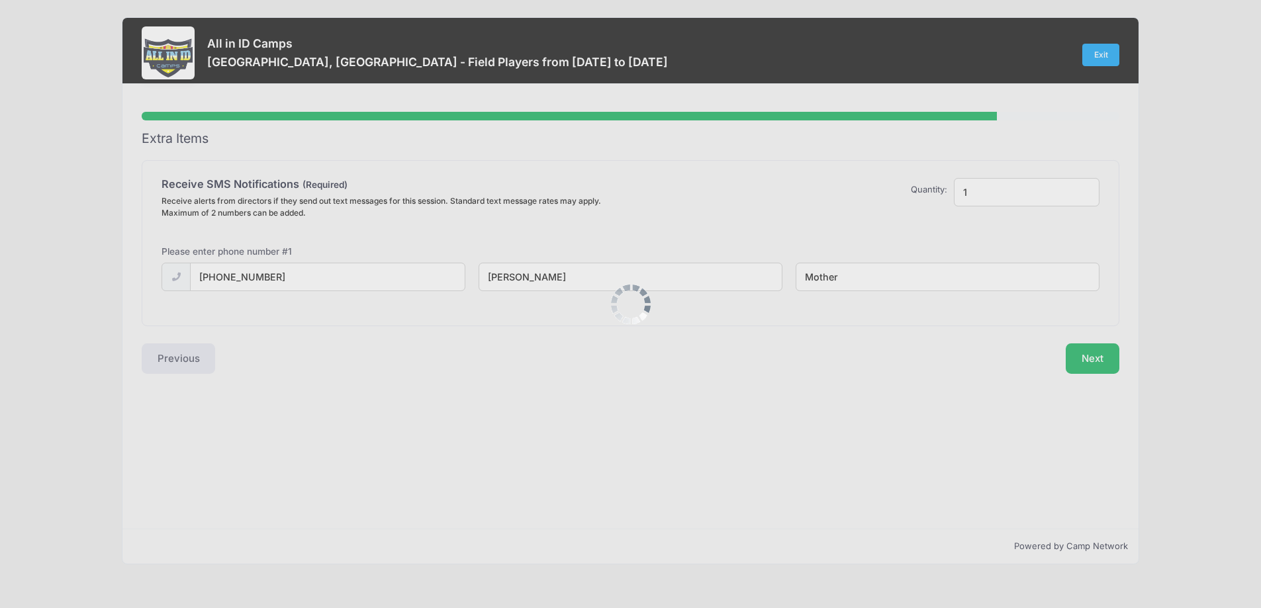
scroll to position [0, 0]
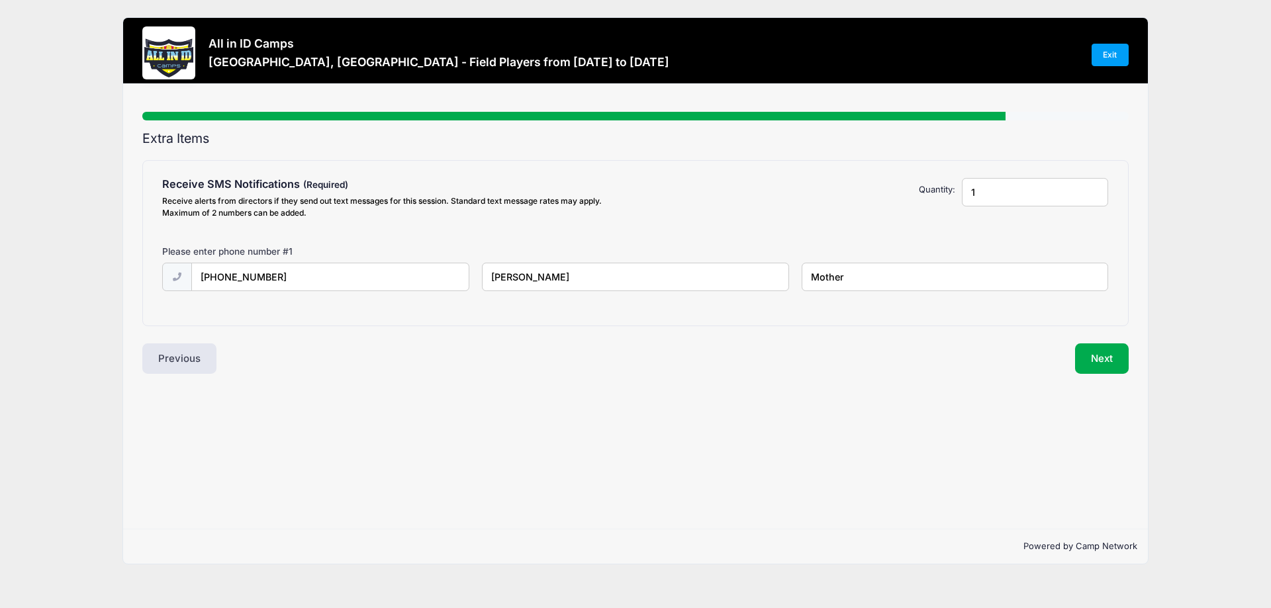
click at [990, 193] on input "1" at bounding box center [1035, 192] width 147 height 28
click at [1094, 196] on input "1" at bounding box center [1035, 192] width 147 height 28
type input "2"
click at [1091, 189] on input "2" at bounding box center [1035, 192] width 147 height 28
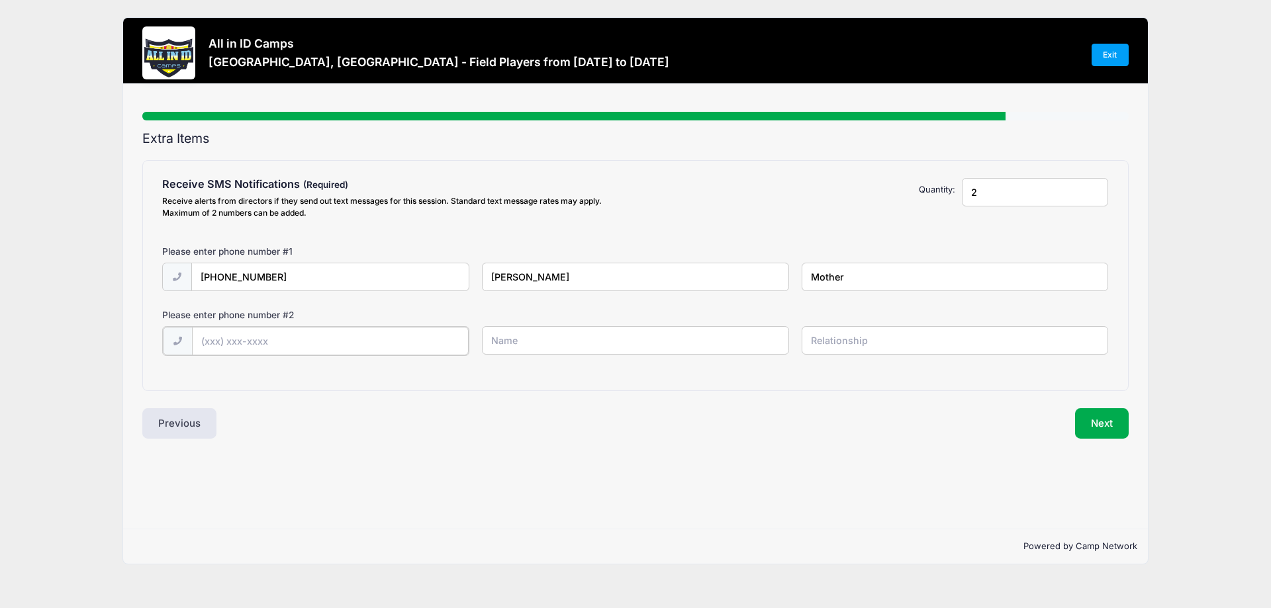
drag, startPoint x: 241, startPoint y: 339, endPoint x: 247, endPoint y: 334, distance: 7.5
click at [244, 335] on input "text" at bounding box center [330, 341] width 277 height 28
type input "[PHONE_NUMBER]"
click at [506, 344] on input "text" at bounding box center [635, 340] width 306 height 28
type input "[PERSON_NAME]"
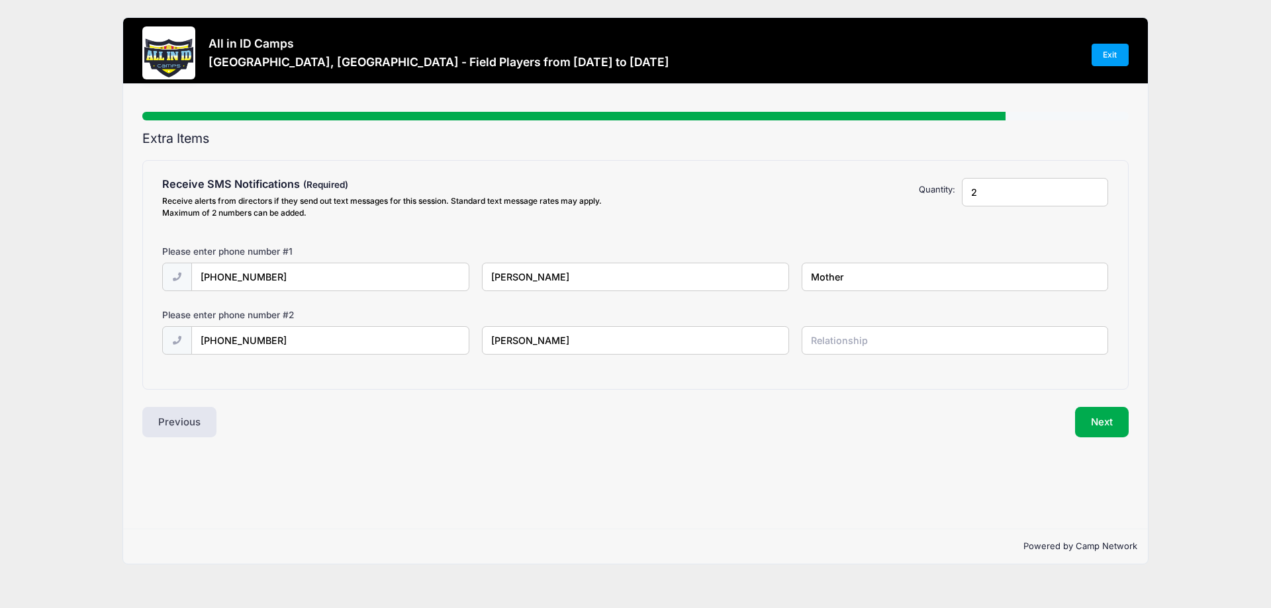
drag, startPoint x: 875, startPoint y: 274, endPoint x: 735, endPoint y: 251, distance: 141.5
click at [735, 251] on div "Please enter phone number # 1 [PHONE_NUMBER] [PERSON_NAME] Mother" at bounding box center [635, 277] width 946 height 64
type input "Mom"
click at [848, 345] on input "text" at bounding box center [954, 340] width 306 height 28
type input "Dad"
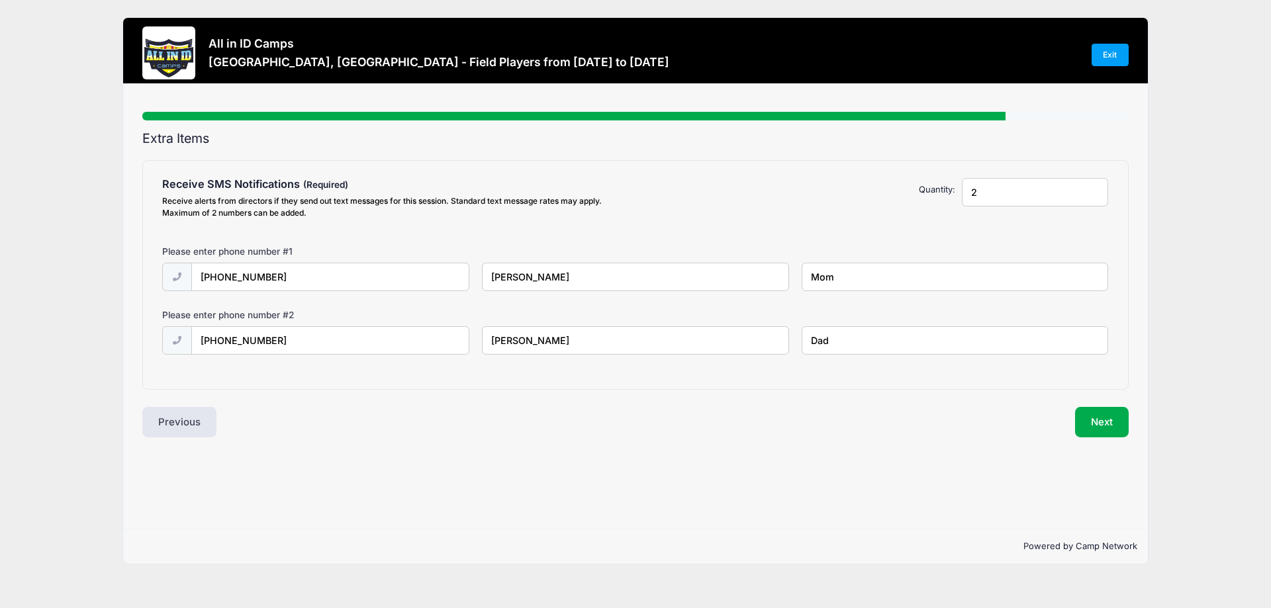
click at [652, 421] on div "Next" at bounding box center [885, 422] width 500 height 30
click at [1096, 422] on button "Next" at bounding box center [1102, 422] width 54 height 30
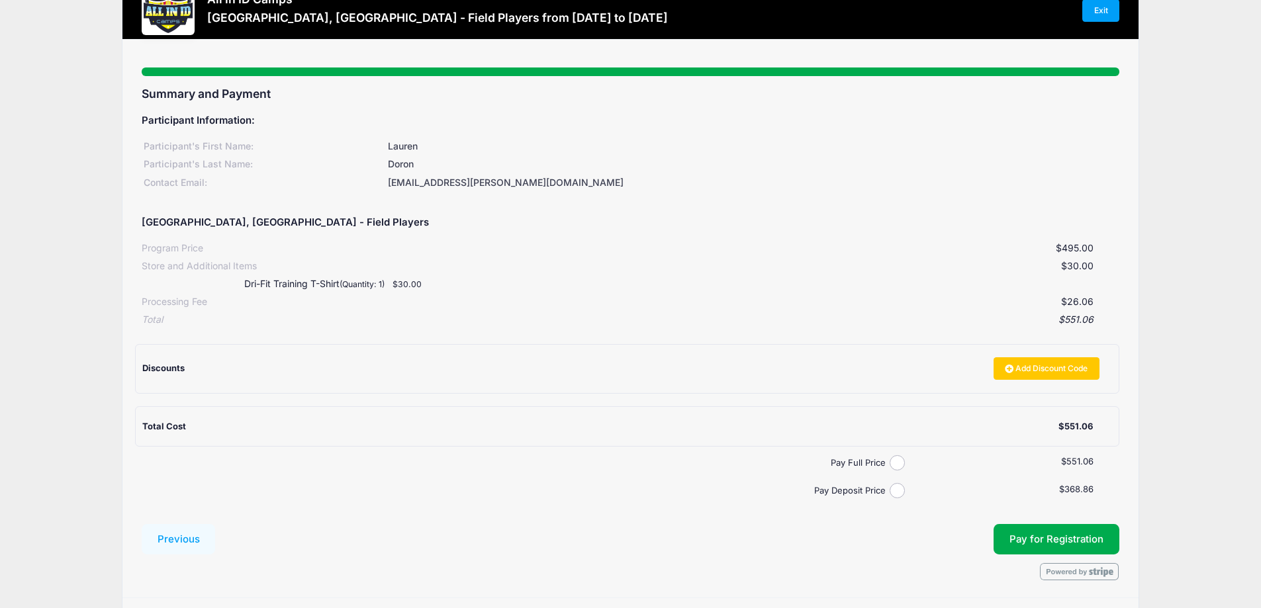
scroll to position [87, 0]
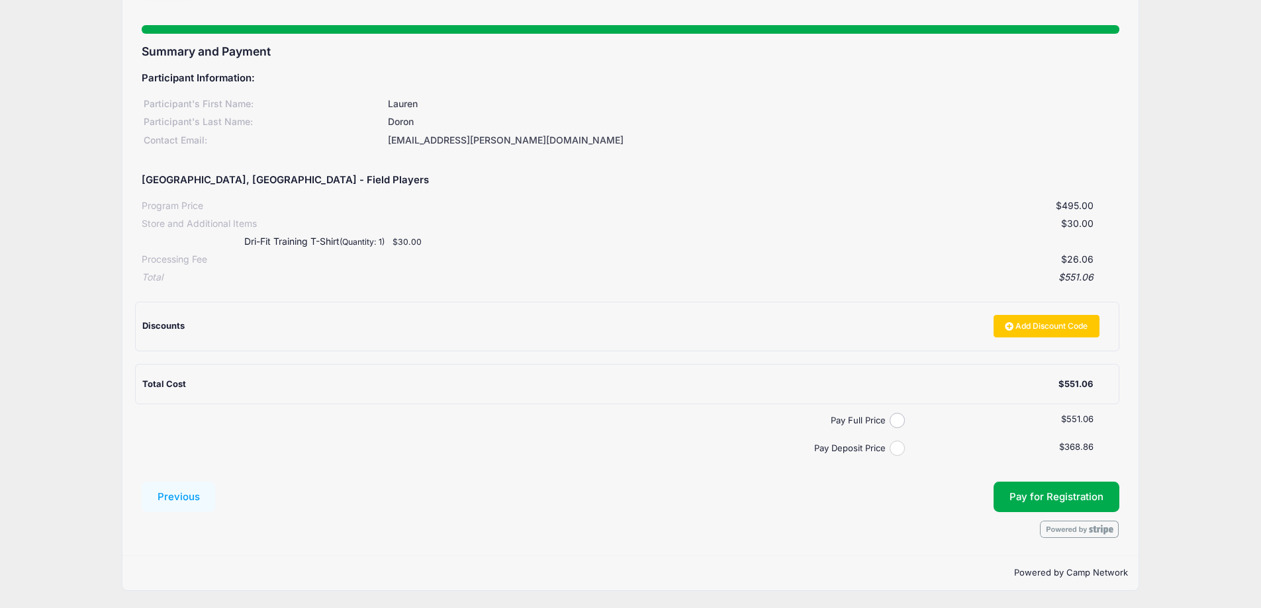
click at [895, 450] on input "Pay Deposit Price" at bounding box center [896, 448] width 15 height 15
radio input "true"
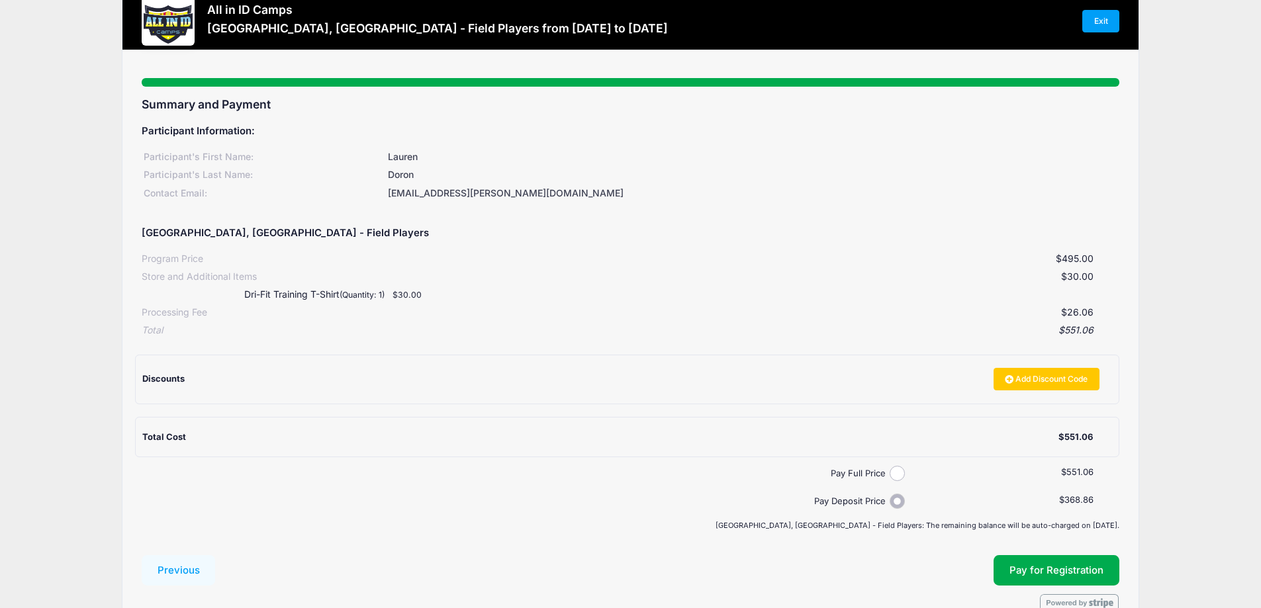
scroll to position [0, 0]
